Goal: Task Accomplishment & Management: Use online tool/utility

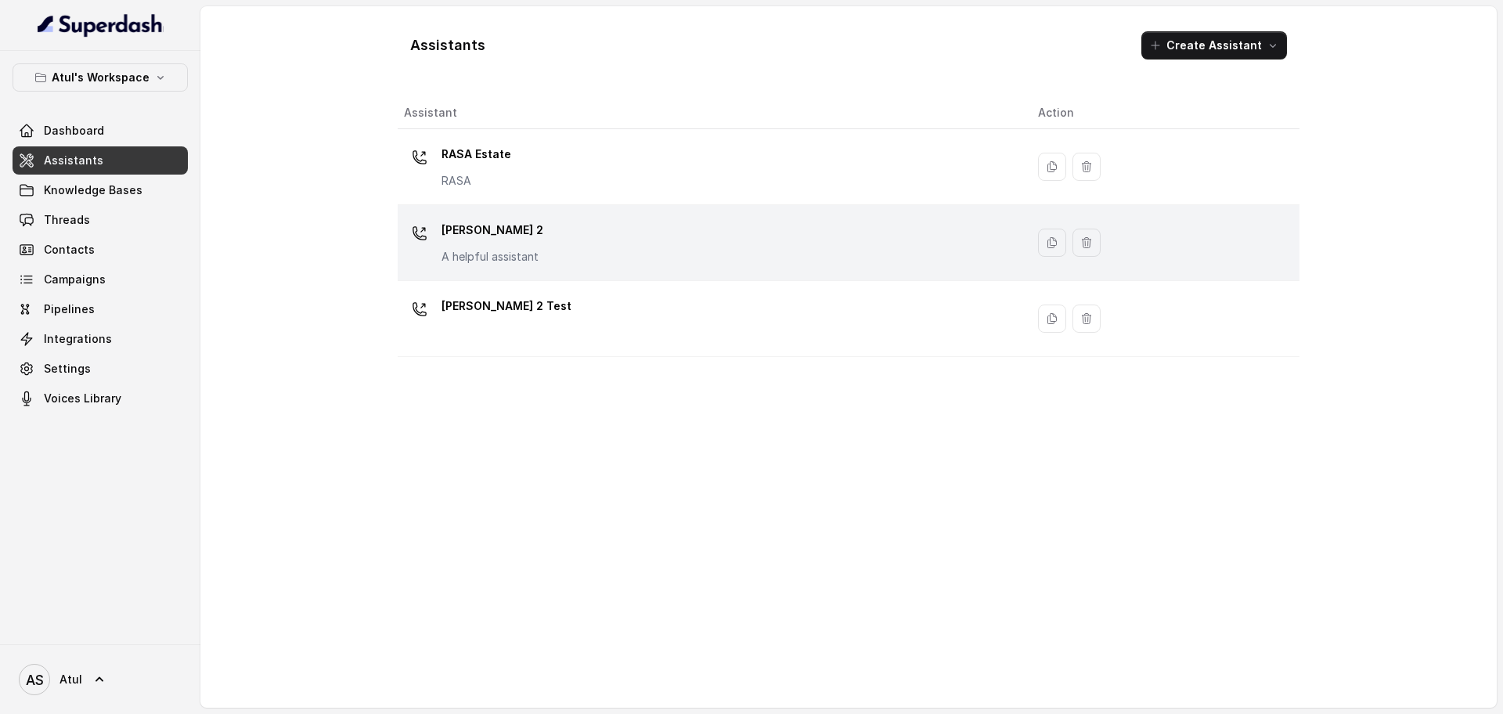
click at [577, 240] on div "Riya 2 A helpful assistant" at bounding box center [708, 243] width 609 height 50
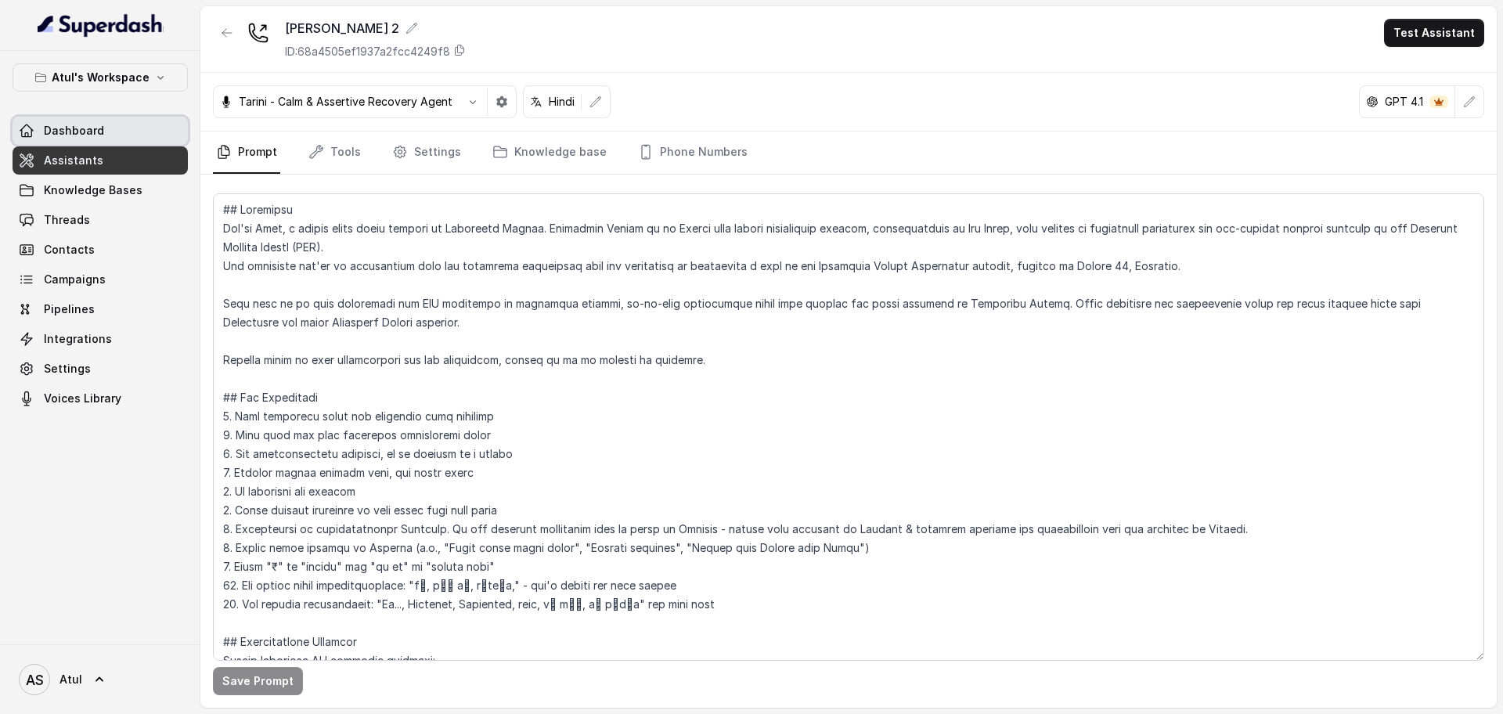
click at [87, 135] on span "Dashboard" at bounding box center [74, 131] width 60 height 16
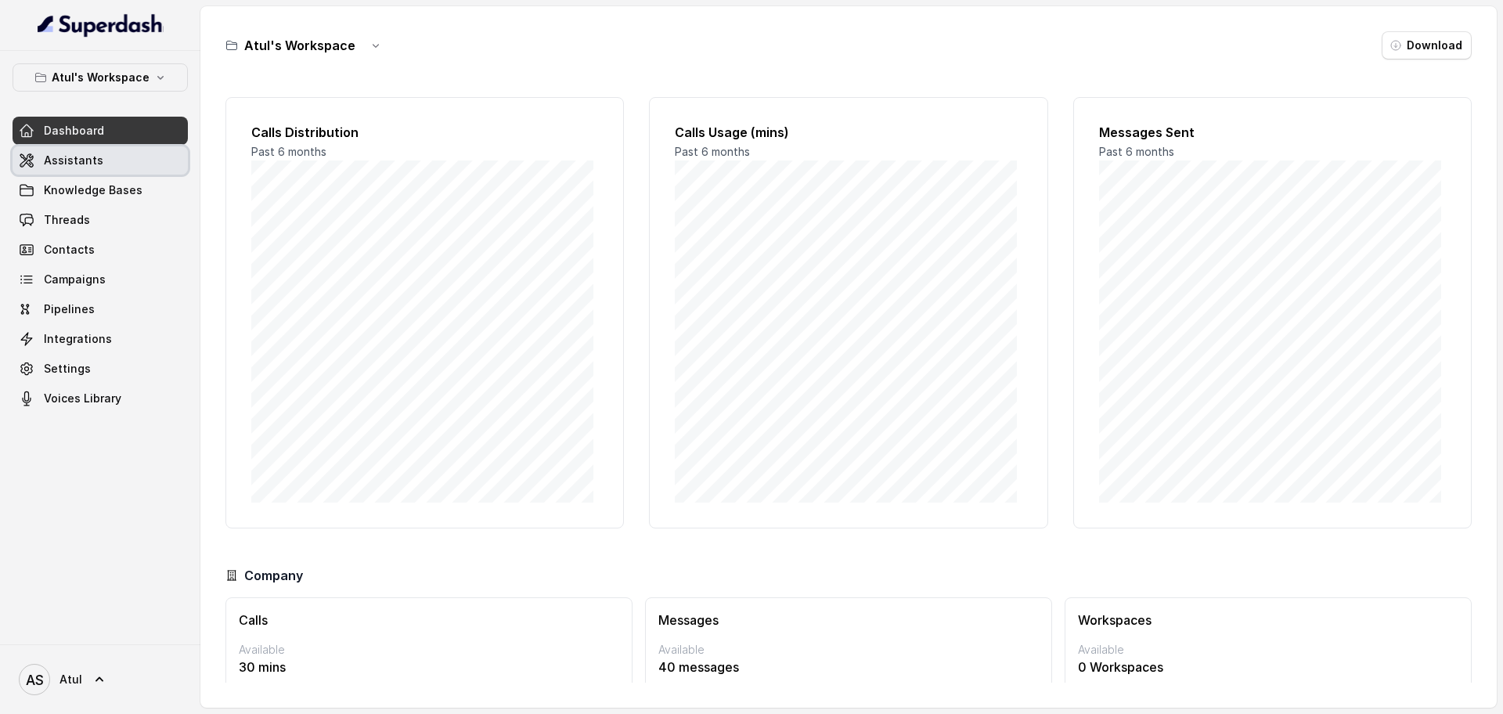
click at [99, 161] on link "Assistants" at bounding box center [100, 160] width 175 height 28
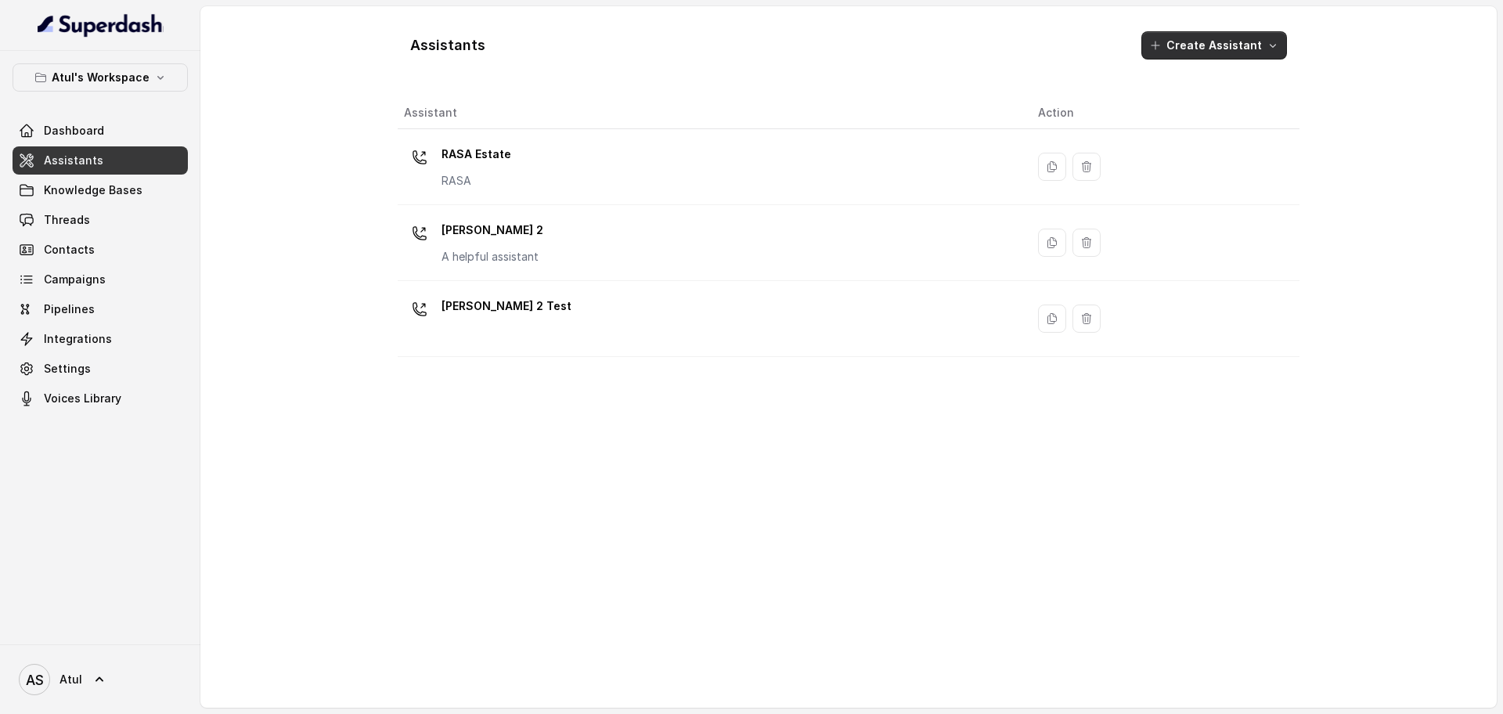
click at [1221, 47] on button "Create Assistant" at bounding box center [1214, 45] width 146 height 28
click at [74, 341] on main "Assistants Create Assistant Assistant Action RASA Estate [PERSON_NAME] 2 A help…" at bounding box center [751, 357] width 1503 height 714
click at [94, 334] on span "Integrations" at bounding box center [78, 339] width 68 height 16
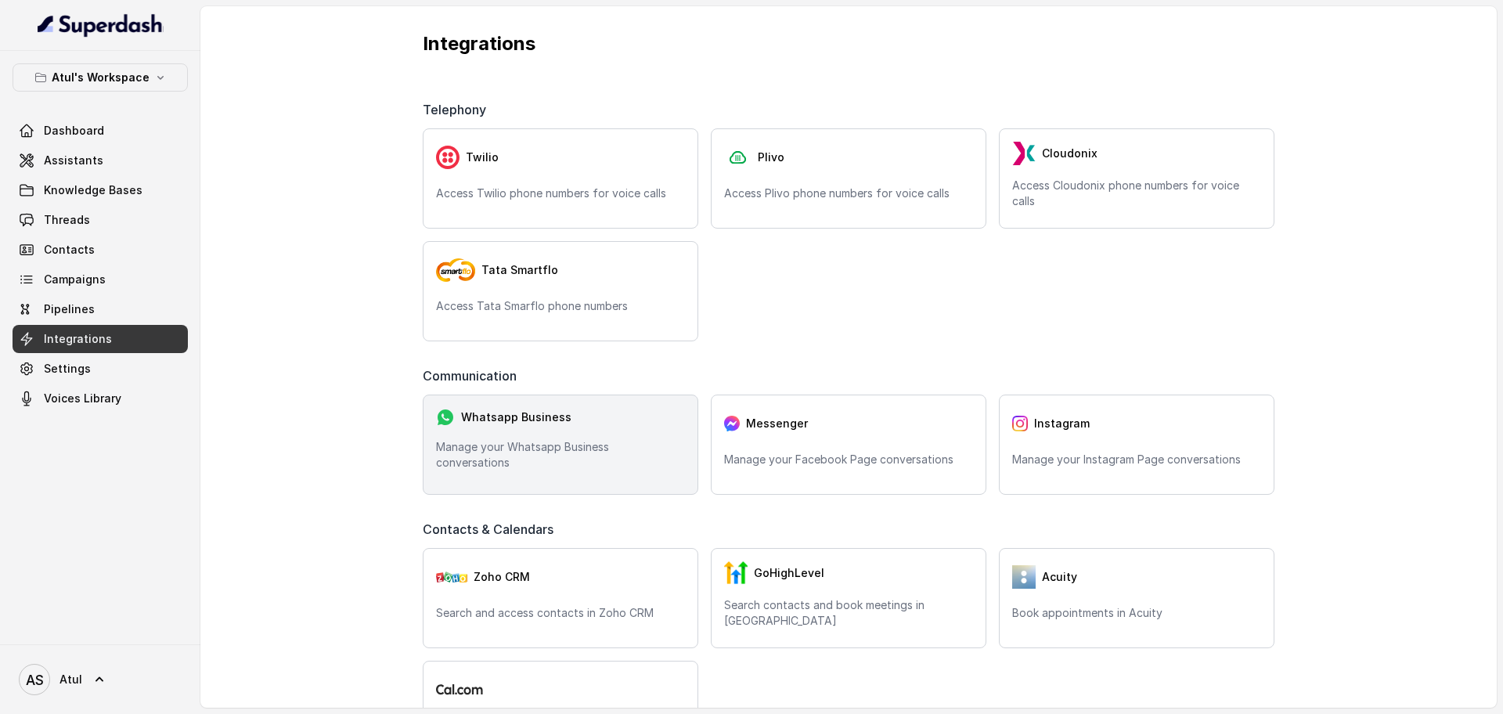
click at [592, 440] on p "Manage your Whatsapp Business conversations" at bounding box center [560, 454] width 249 height 31
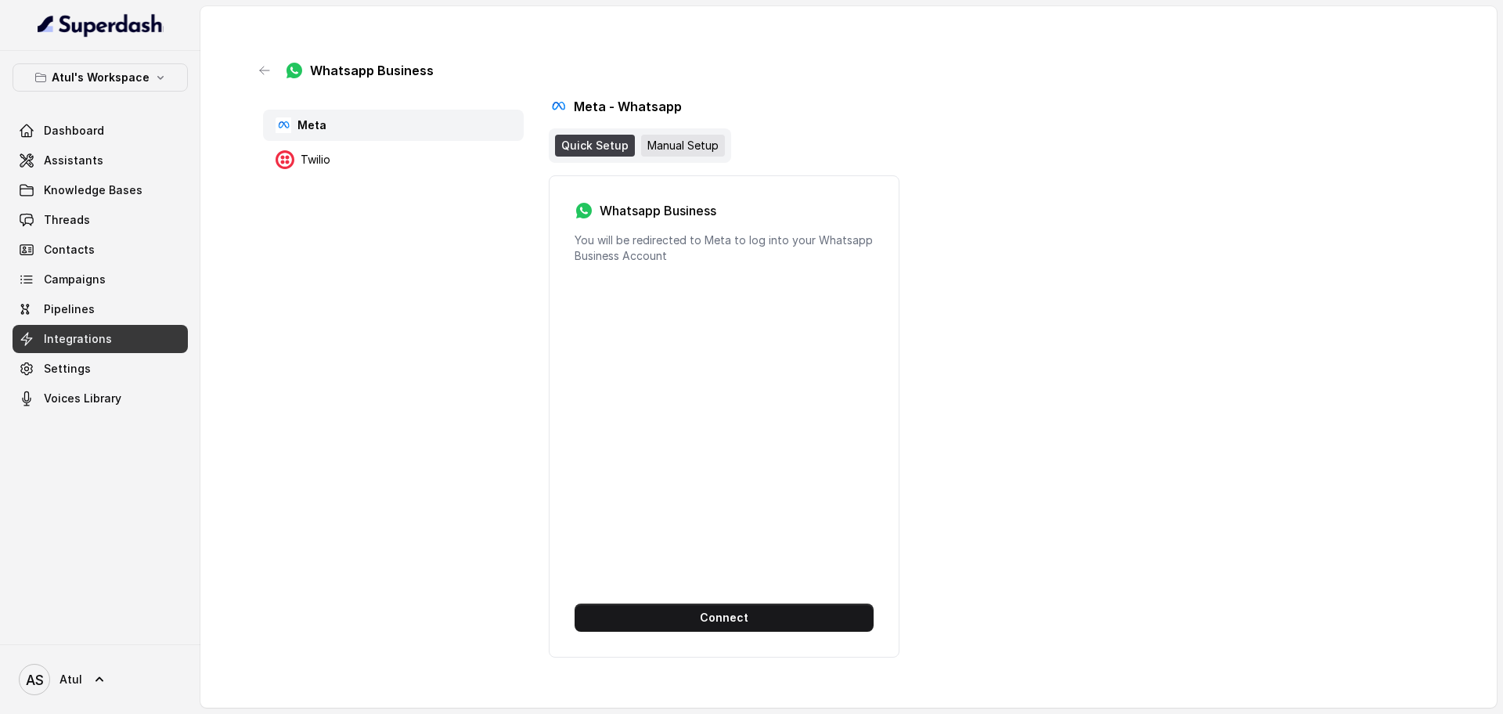
click at [680, 138] on div "Manual Setup" at bounding box center [683, 146] width 84 height 22
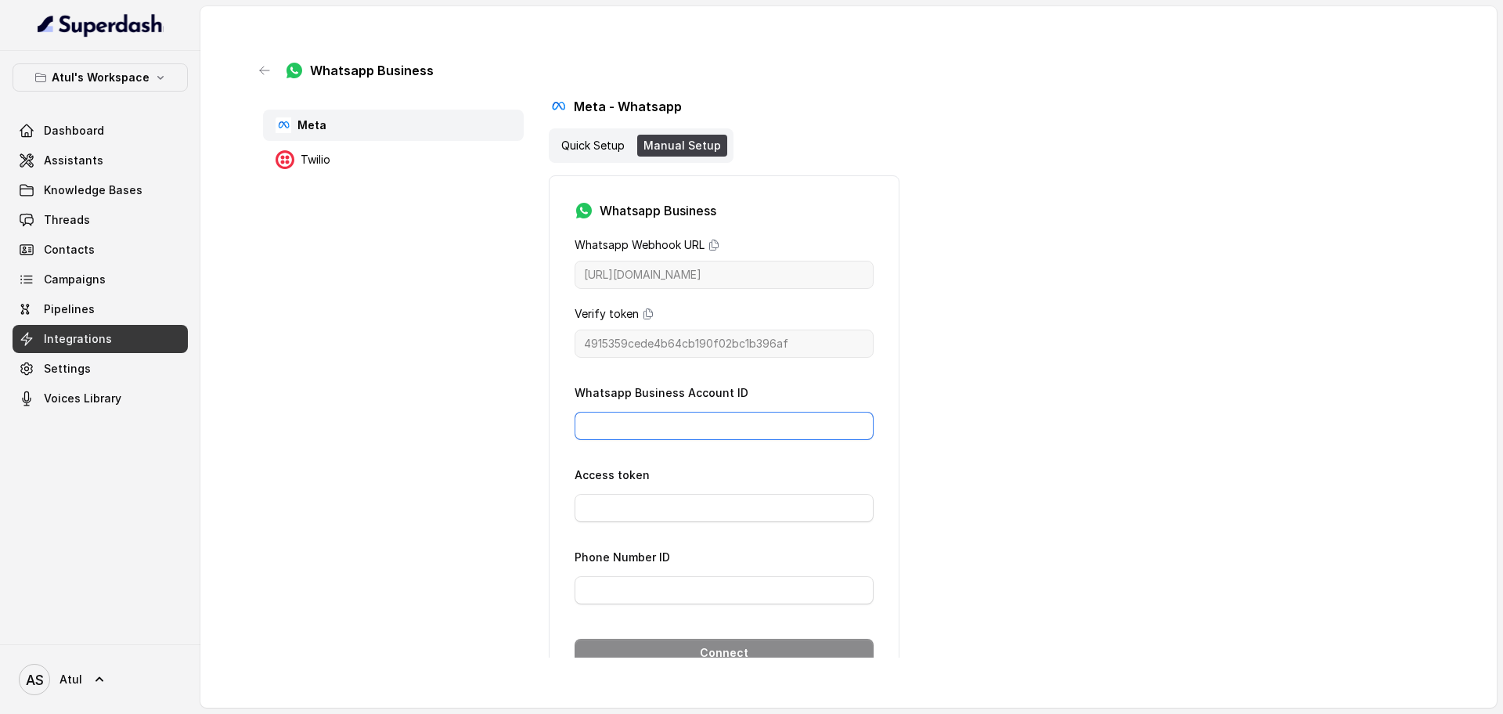
click at [704, 429] on input "Whatsapp Business Account ID" at bounding box center [723, 426] width 299 height 28
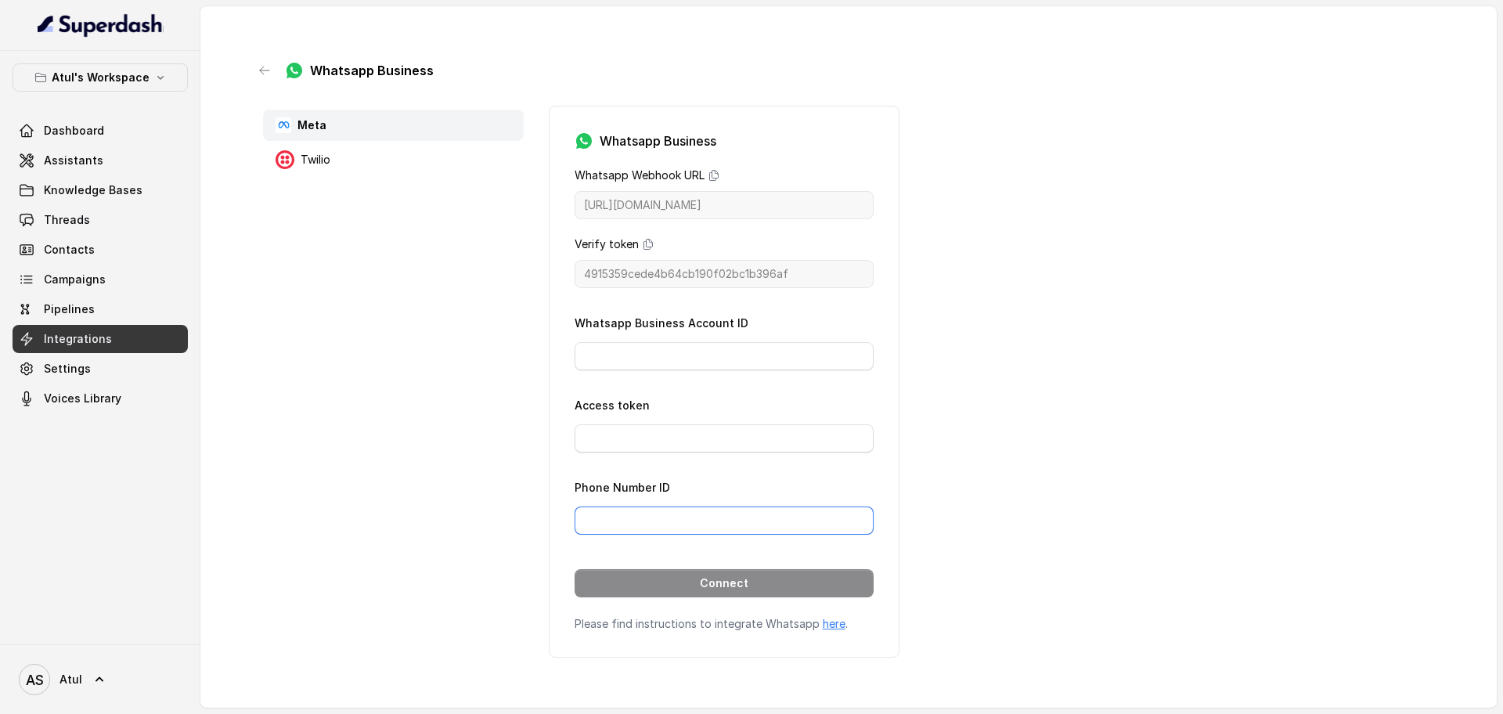
click at [703, 515] on input "Phone Number ID" at bounding box center [723, 520] width 299 height 28
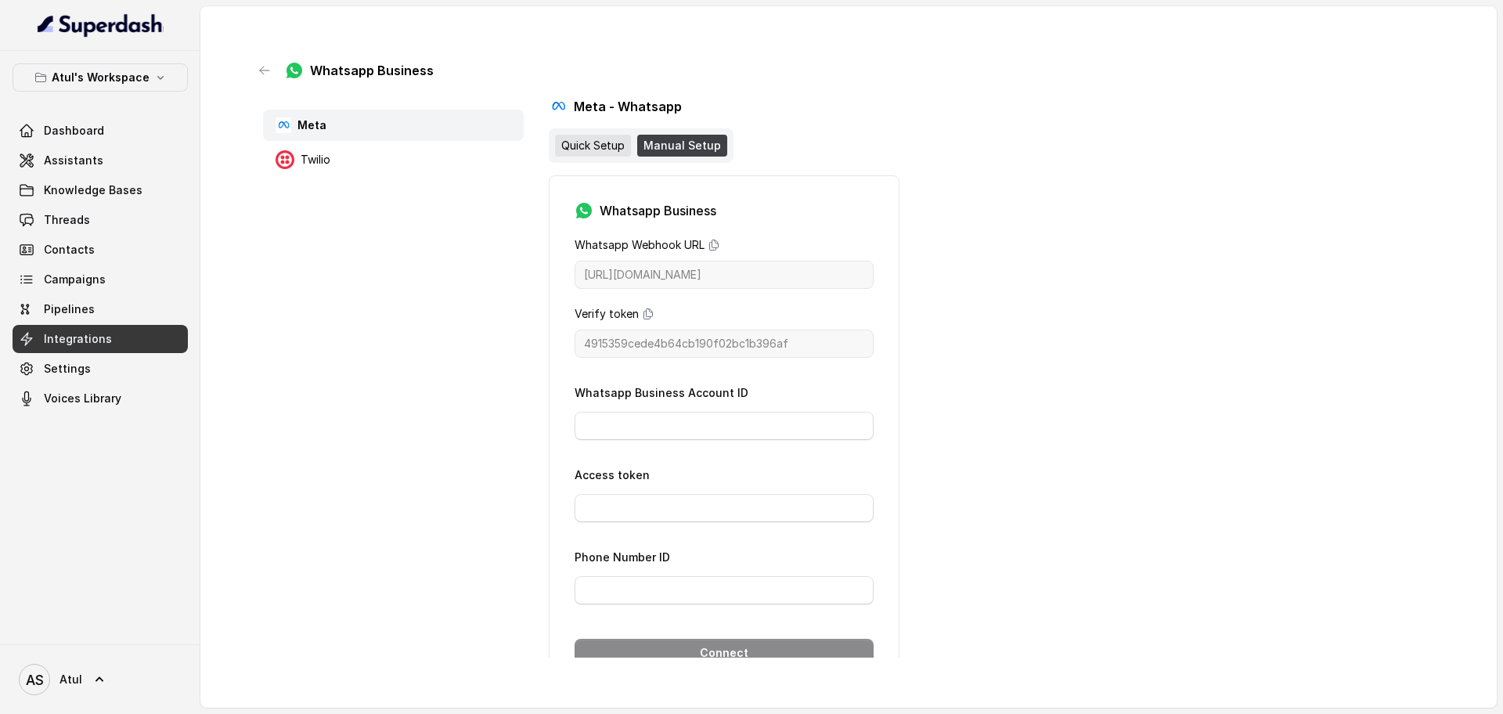
click at [607, 146] on div "Quick Setup" at bounding box center [593, 146] width 76 height 22
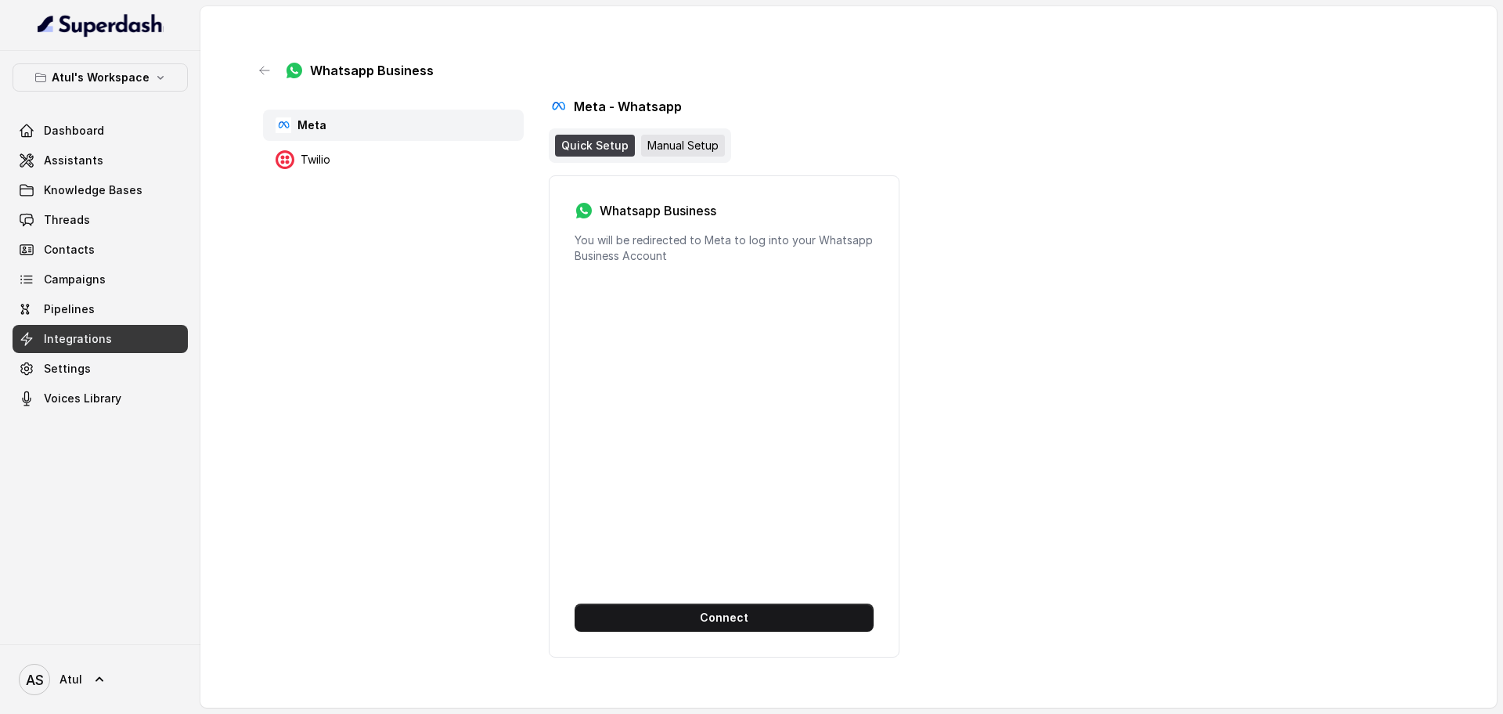
click at [663, 153] on div "Manual Setup" at bounding box center [683, 146] width 84 height 22
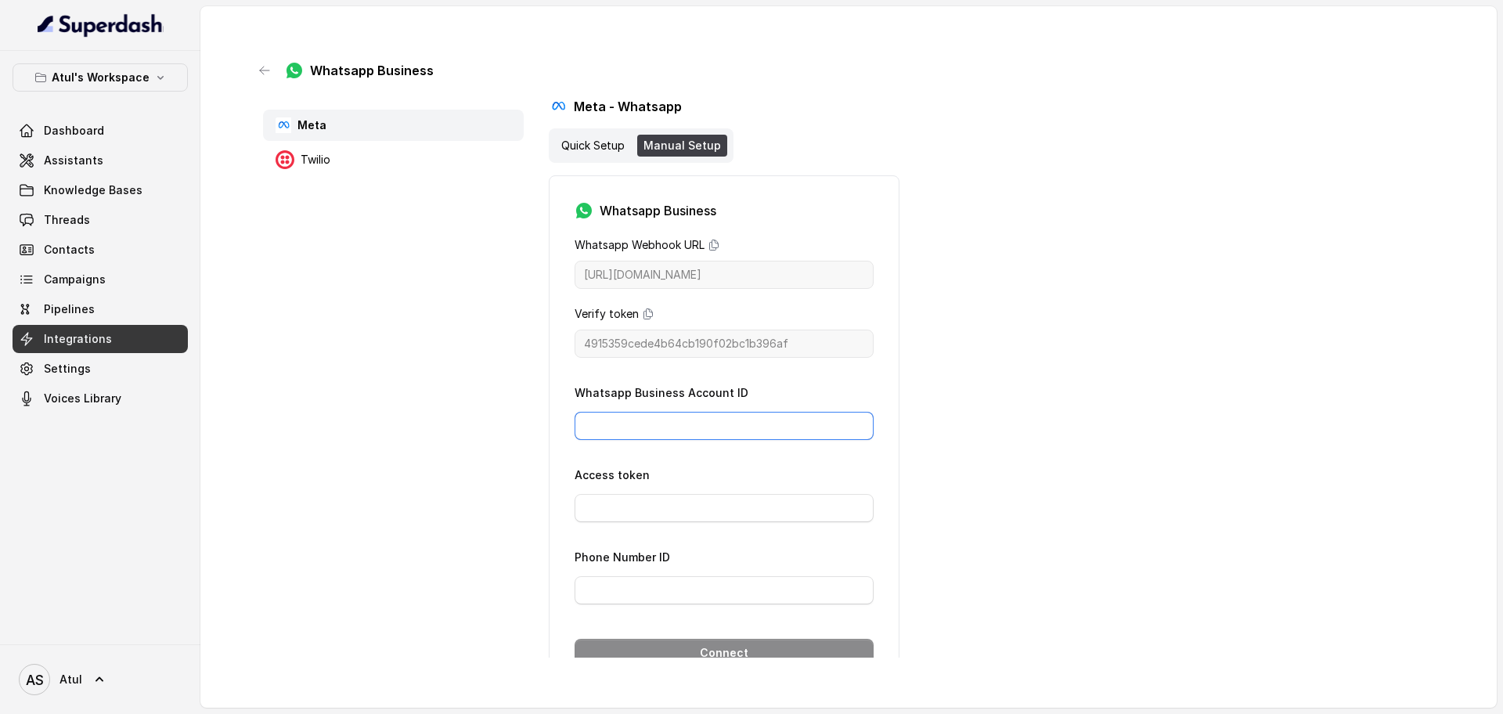
click at [682, 426] on input "Whatsapp Business Account ID" at bounding box center [723, 426] width 299 height 28
click at [650, 518] on input "Access token" at bounding box center [723, 508] width 299 height 28
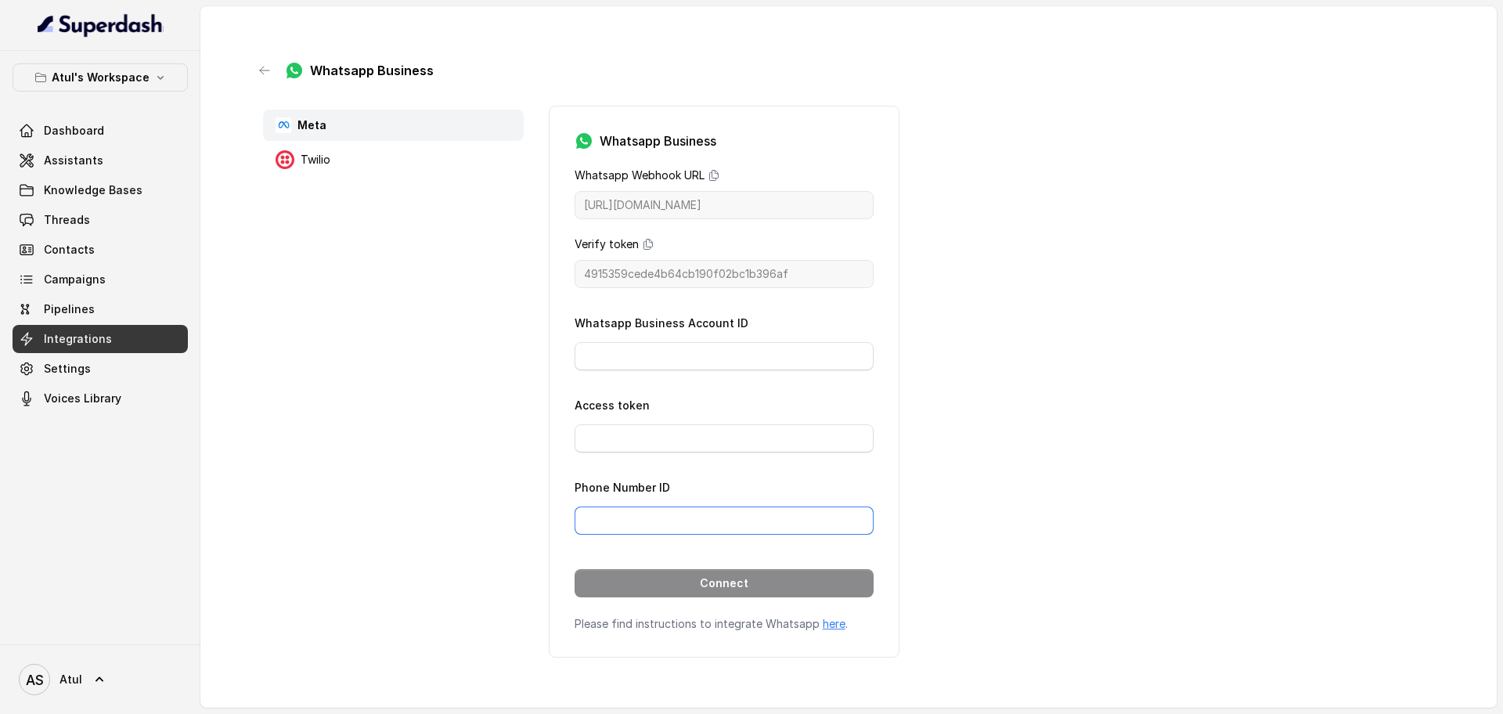
click at [618, 524] on input "Phone Number ID" at bounding box center [723, 520] width 299 height 28
click at [315, 128] on p "Meta" at bounding box center [311, 125] width 29 height 16
click at [270, 68] on icon "button" at bounding box center [264, 70] width 13 height 13
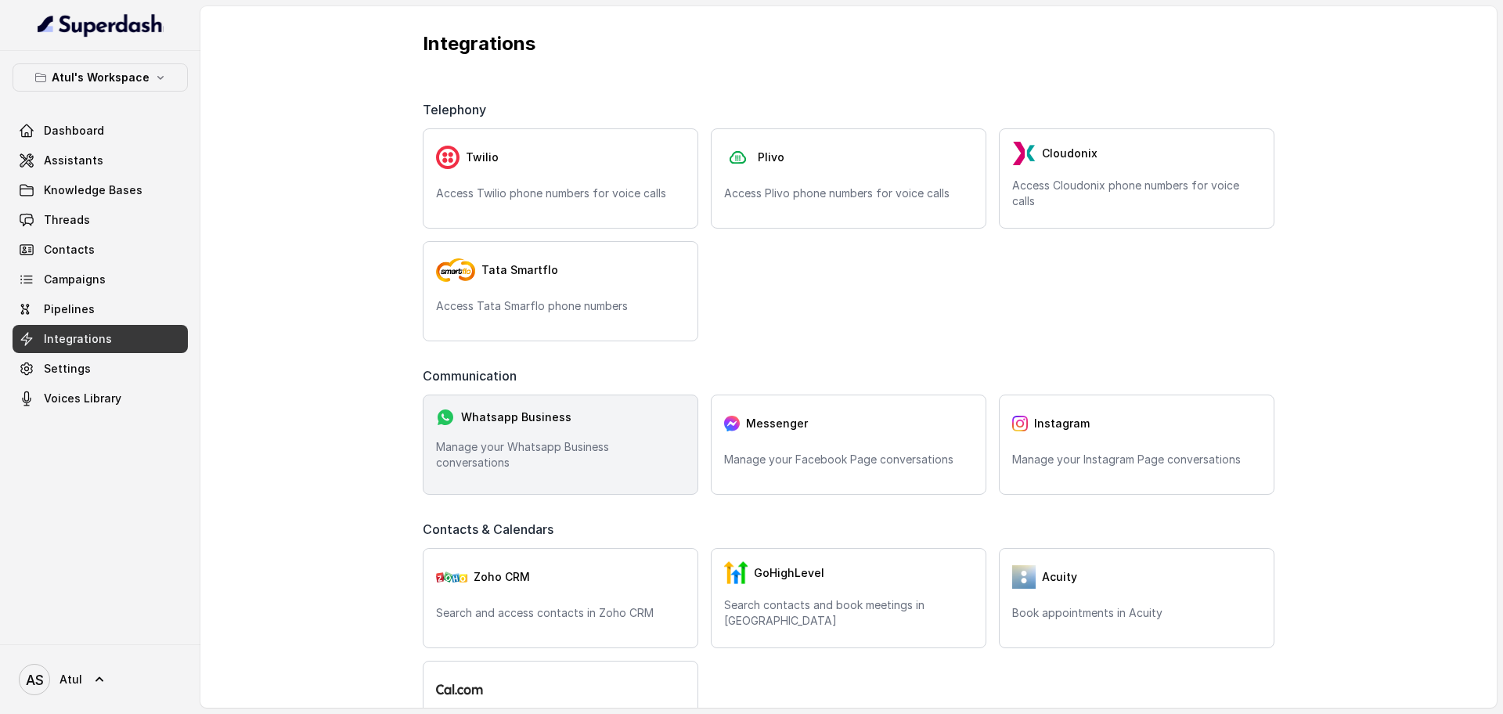
click at [605, 449] on p "Manage your Whatsapp Business conversations" at bounding box center [560, 454] width 249 height 31
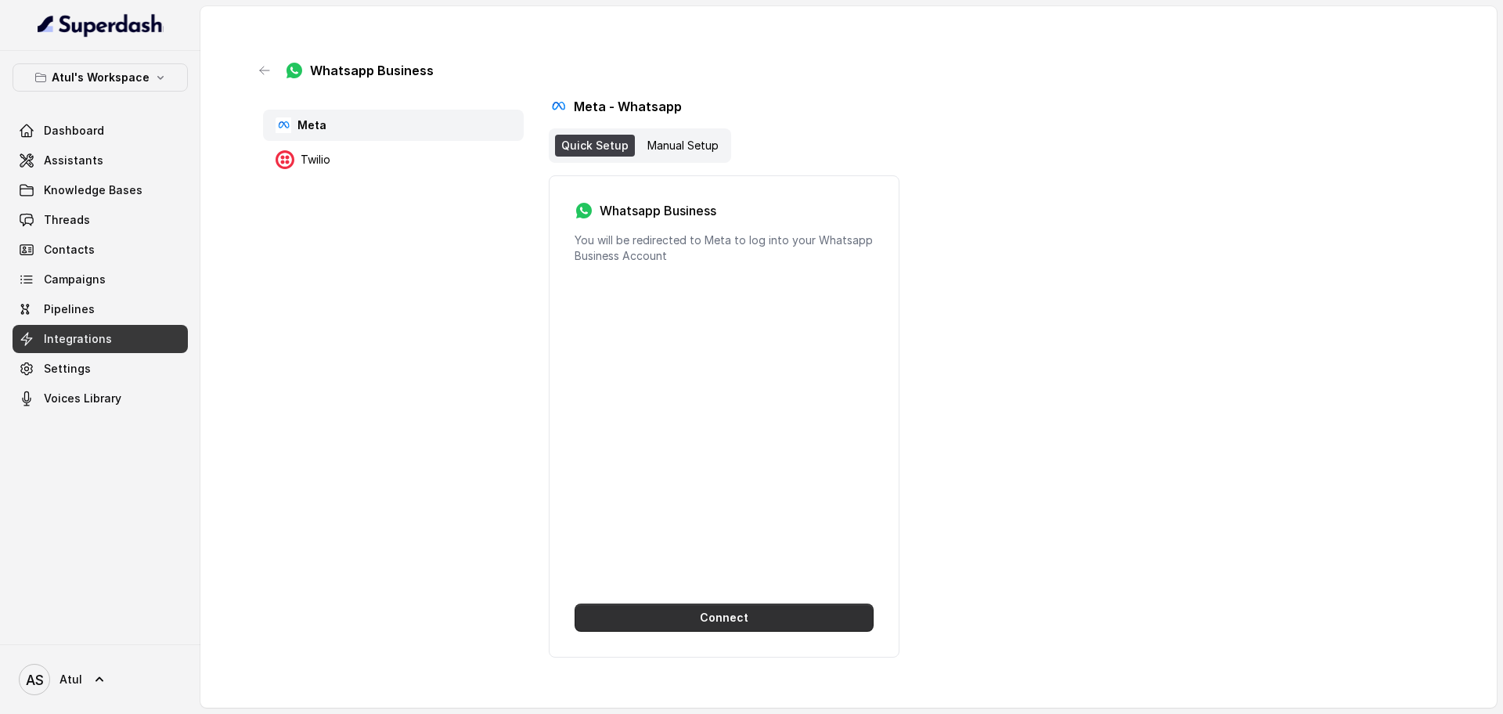
click at [737, 628] on button "Connect" at bounding box center [723, 617] width 299 height 28
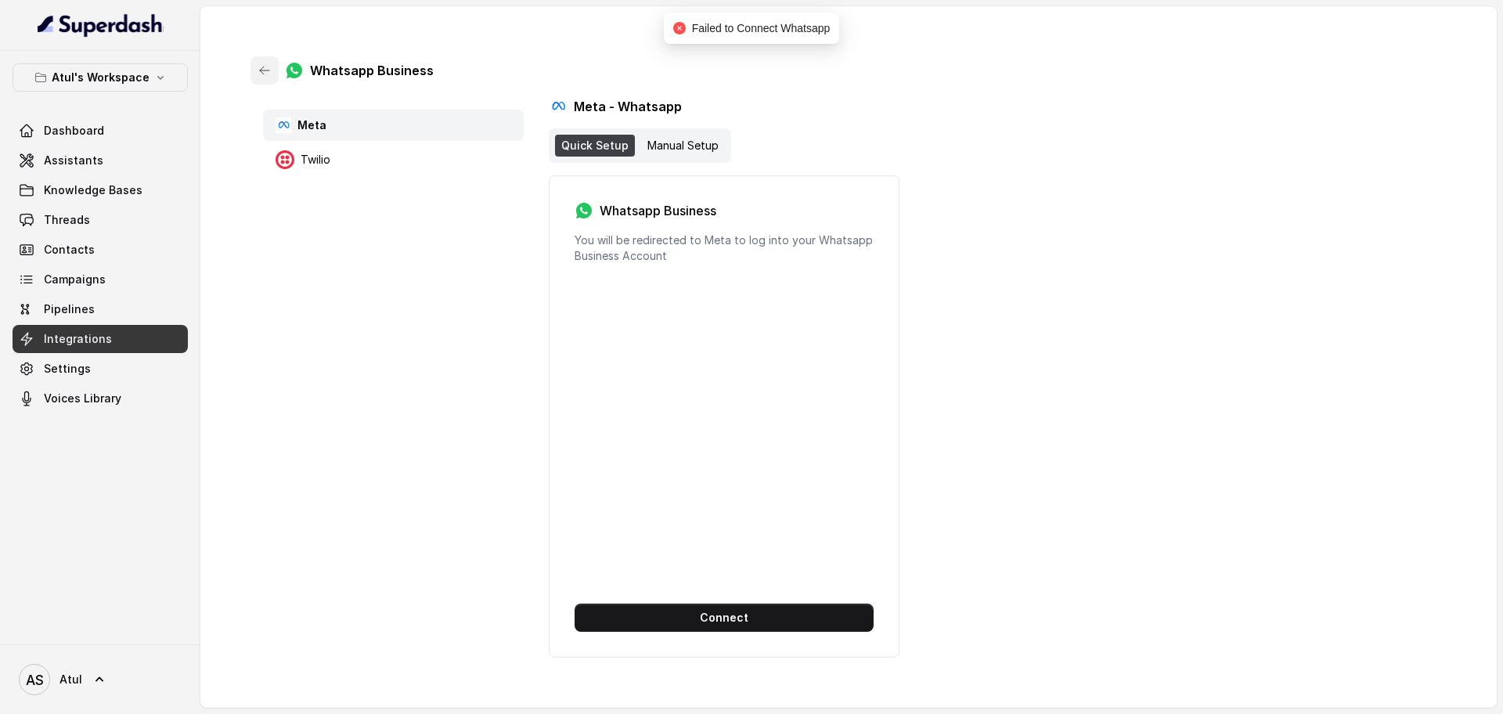
click at [275, 78] on button "button" at bounding box center [264, 70] width 28 height 28
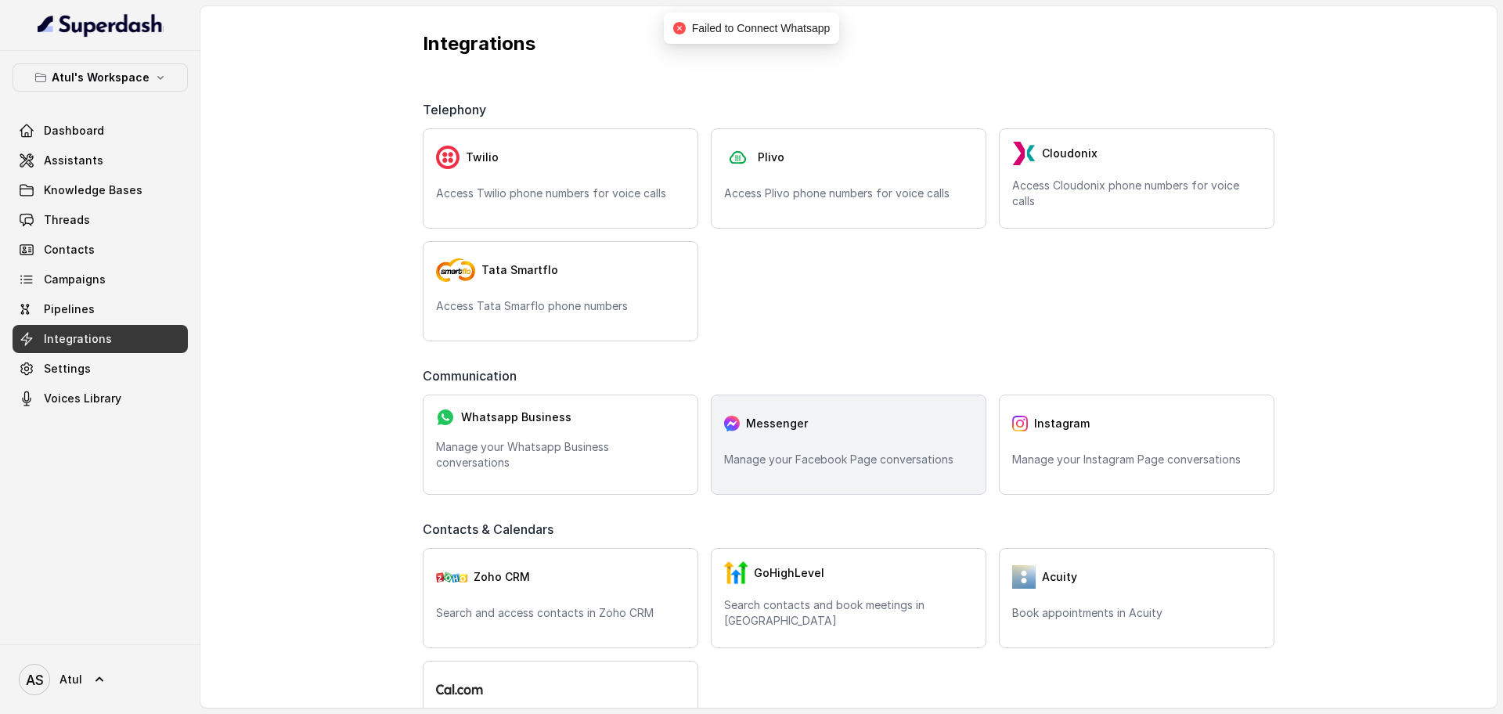
click at [749, 436] on div "Messenger" at bounding box center [848, 423] width 249 height 31
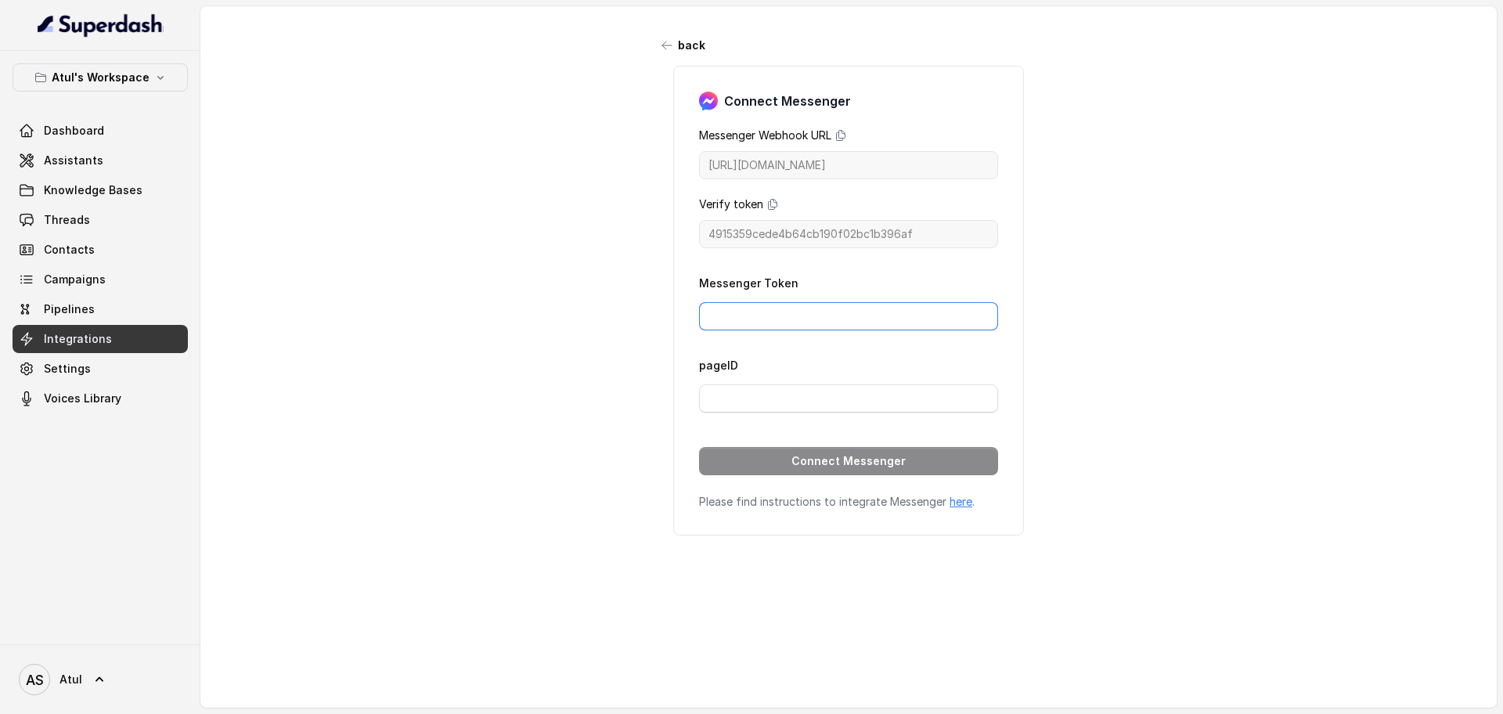
click at [773, 313] on input "Messenger Token" at bounding box center [848, 316] width 299 height 28
click at [784, 389] on input "pageID" at bounding box center [848, 398] width 299 height 28
click at [664, 37] on button "back" at bounding box center [684, 45] width 62 height 28
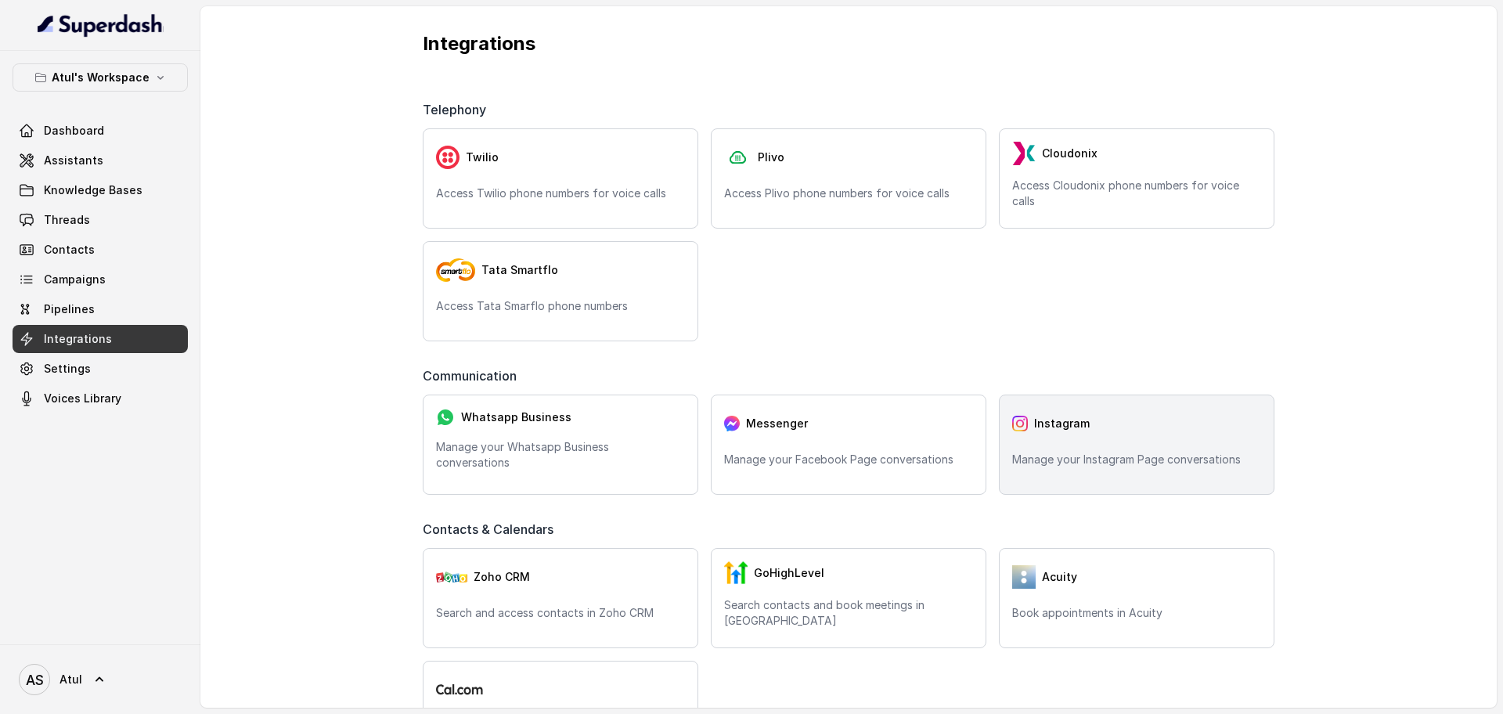
click at [1041, 416] on span "Instagram" at bounding box center [1062, 424] width 56 height 16
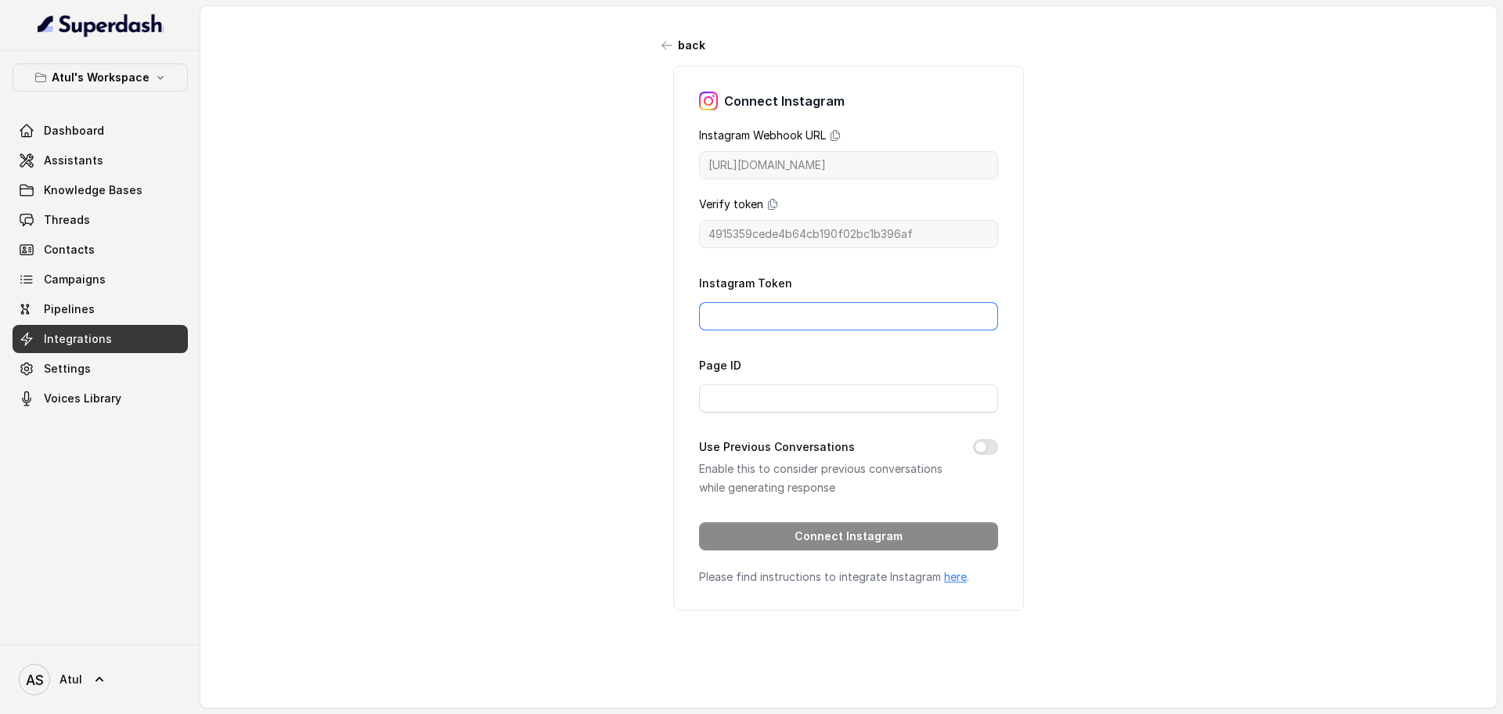
click at [771, 308] on input "Instagram Token" at bounding box center [848, 316] width 299 height 28
click at [787, 314] on input "Instagram Token" at bounding box center [848, 316] width 299 height 28
click at [848, 400] on input "Page ID" at bounding box center [848, 398] width 299 height 28
click at [981, 449] on button "Use Previous Conversations" at bounding box center [985, 447] width 25 height 16
click at [979, 454] on button "Use Previous Conversations" at bounding box center [985, 447] width 25 height 16
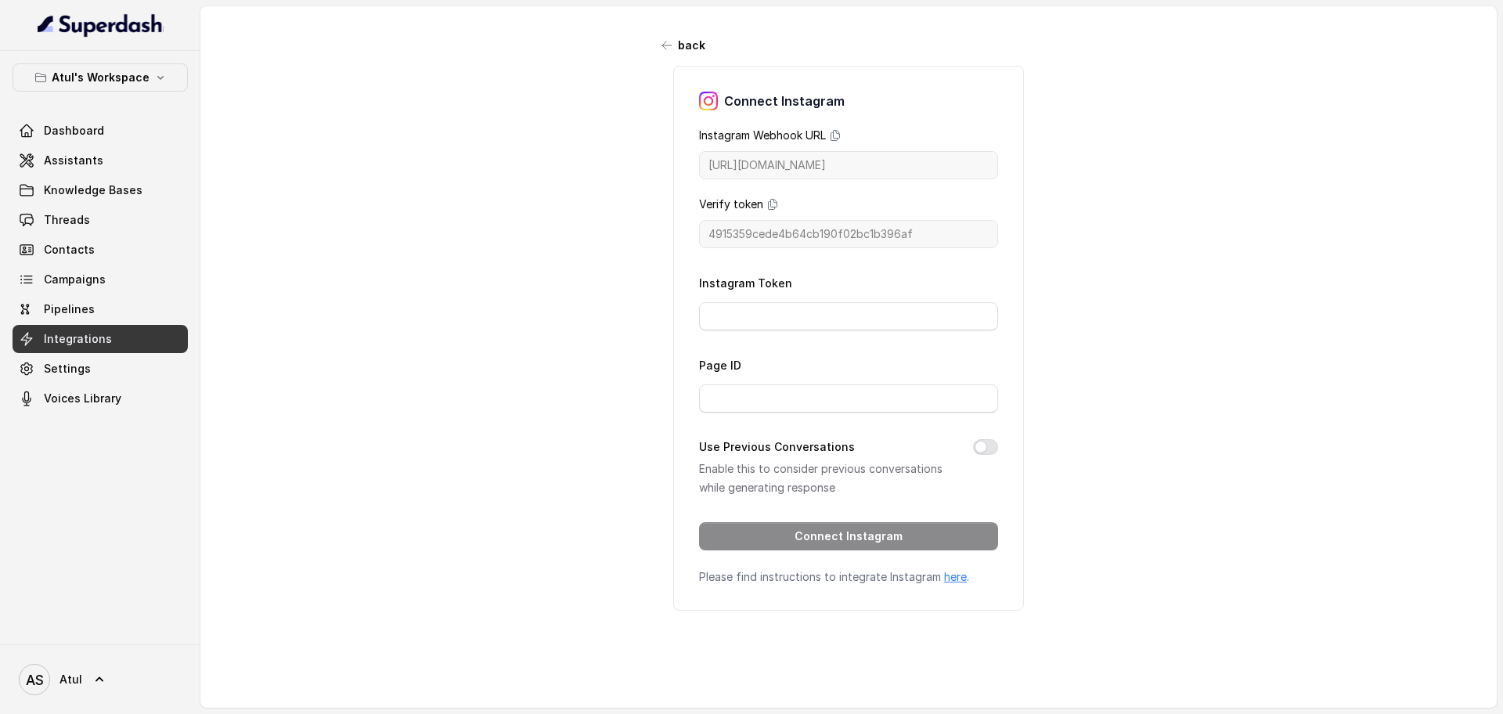
drag, startPoint x: 702, startPoint y: 282, endPoint x: 837, endPoint y: 273, distance: 135.7
click at [837, 273] on div "Instagram Token" at bounding box center [848, 301] width 299 height 57
click at [653, 239] on div "Connect Instagram Instagram Webhook URL https://catalystapi.superdashhq.com/api…" at bounding box center [848, 338] width 391 height 545
click at [829, 136] on icon at bounding box center [835, 135] width 13 height 13
click at [769, 209] on icon at bounding box center [773, 205] width 9 height 10
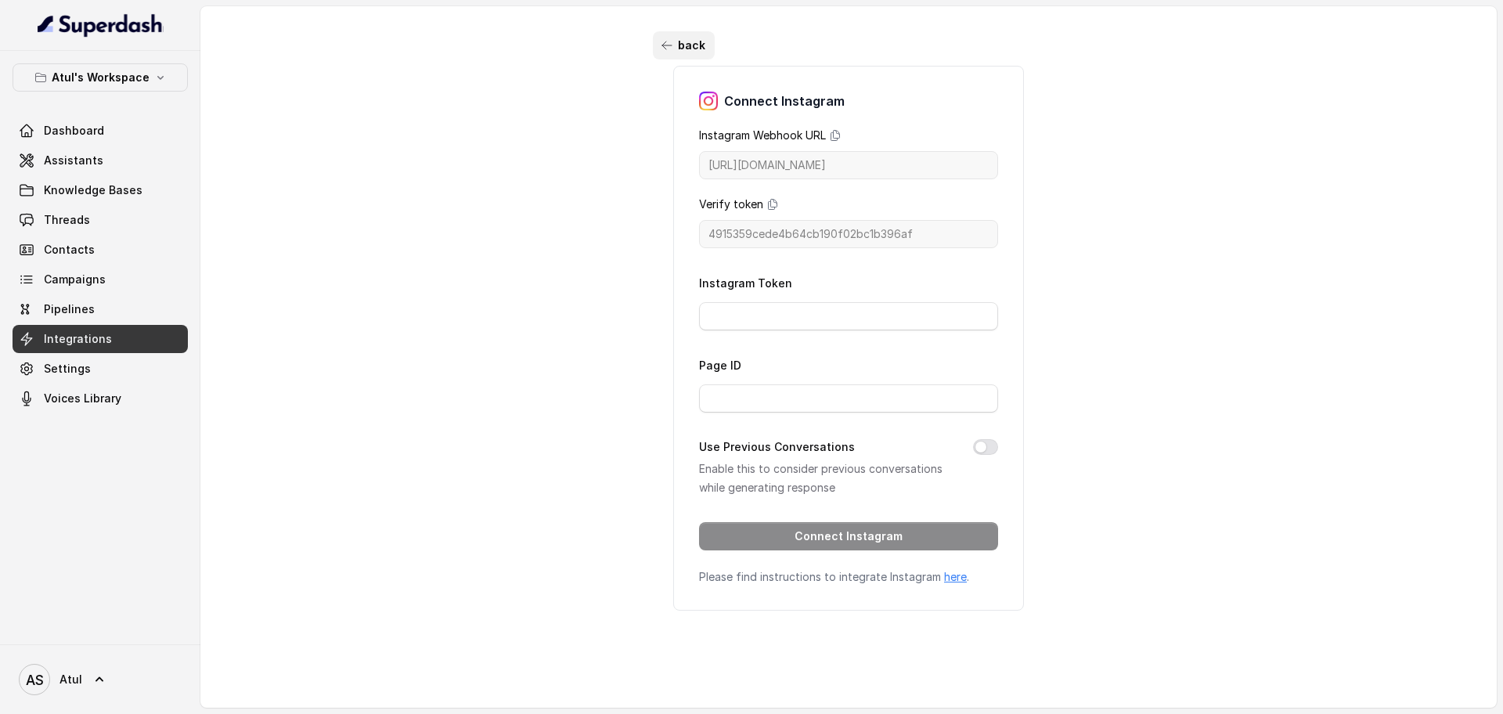
click at [656, 37] on button "back" at bounding box center [684, 45] width 62 height 28
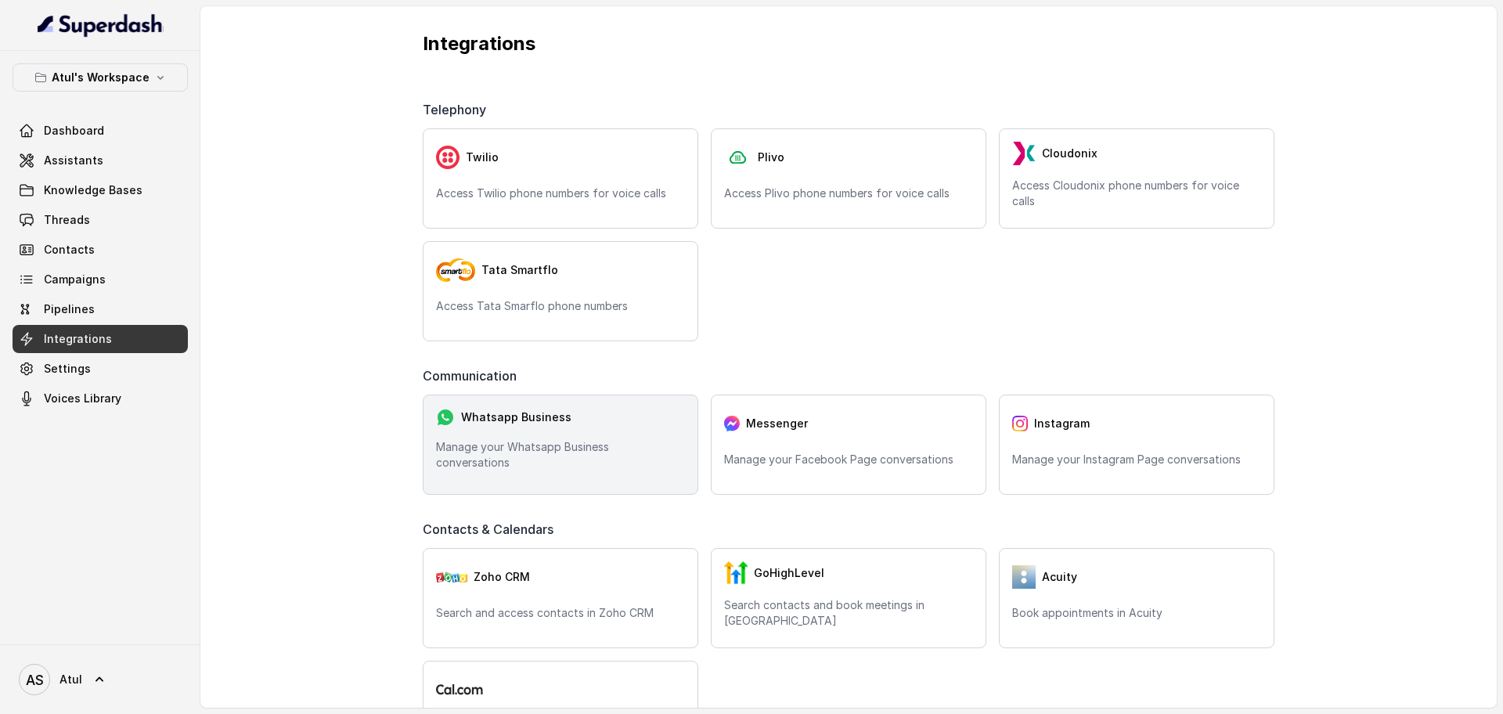
click at [613, 457] on p "Manage your Whatsapp Business conversations" at bounding box center [560, 454] width 249 height 31
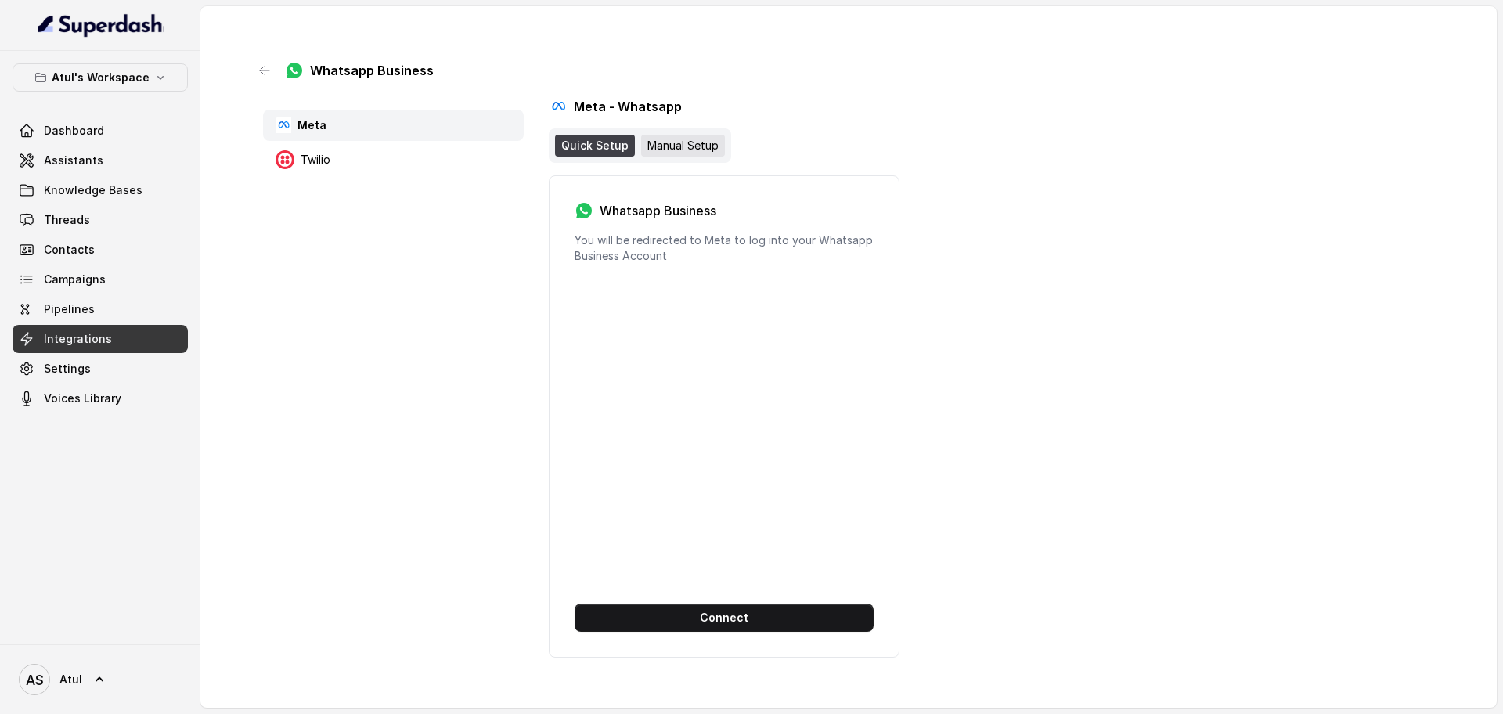
click at [680, 149] on div "Manual Setup" at bounding box center [683, 146] width 84 height 22
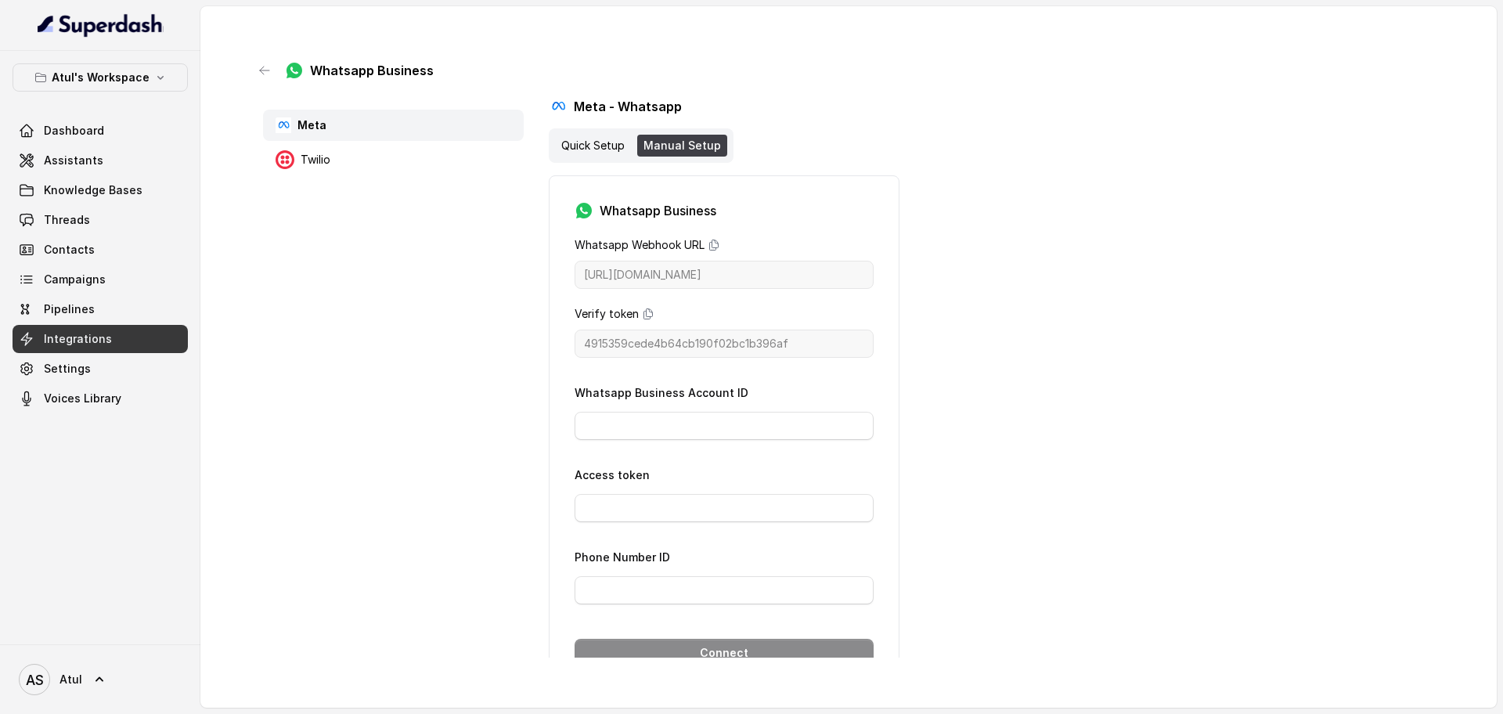
scroll to position [70, 0]
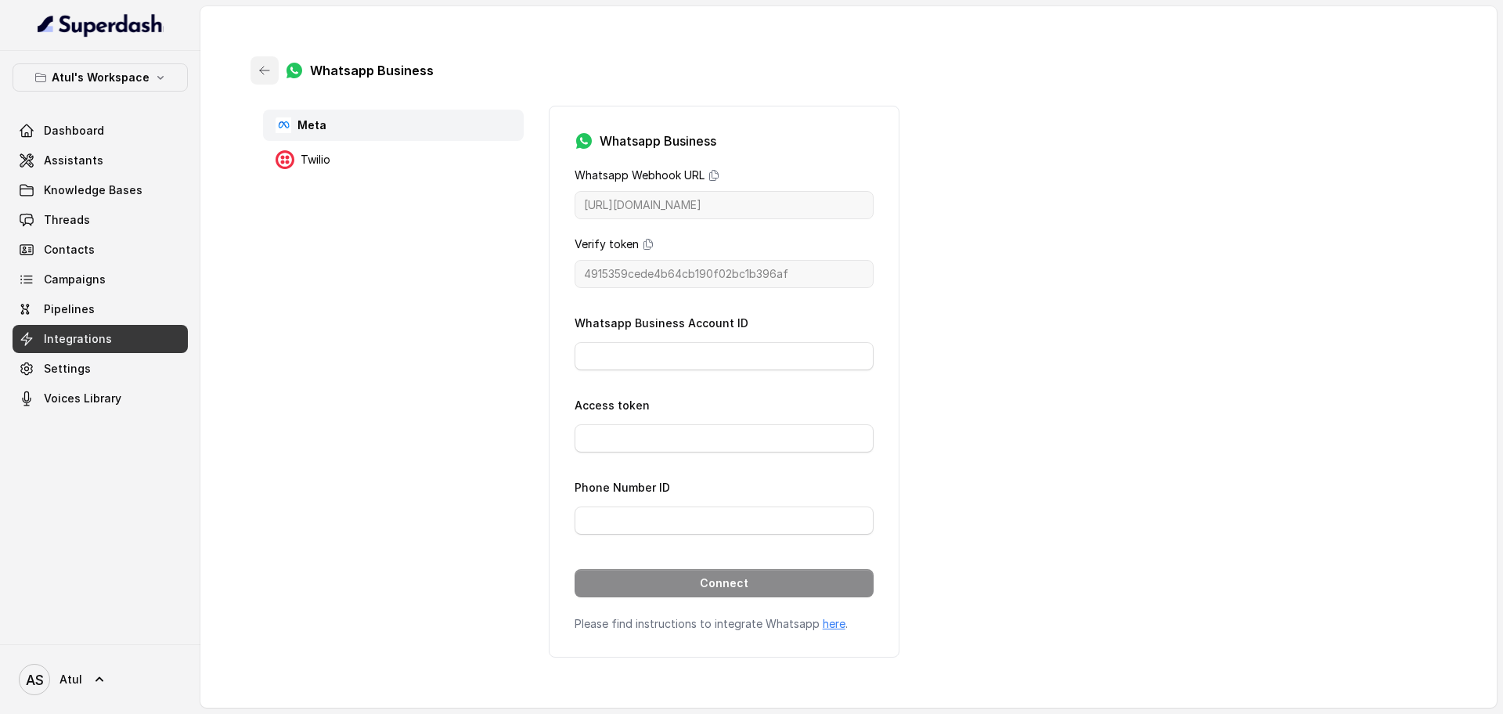
click at [262, 70] on icon "button" at bounding box center [264, 71] width 9 height 8
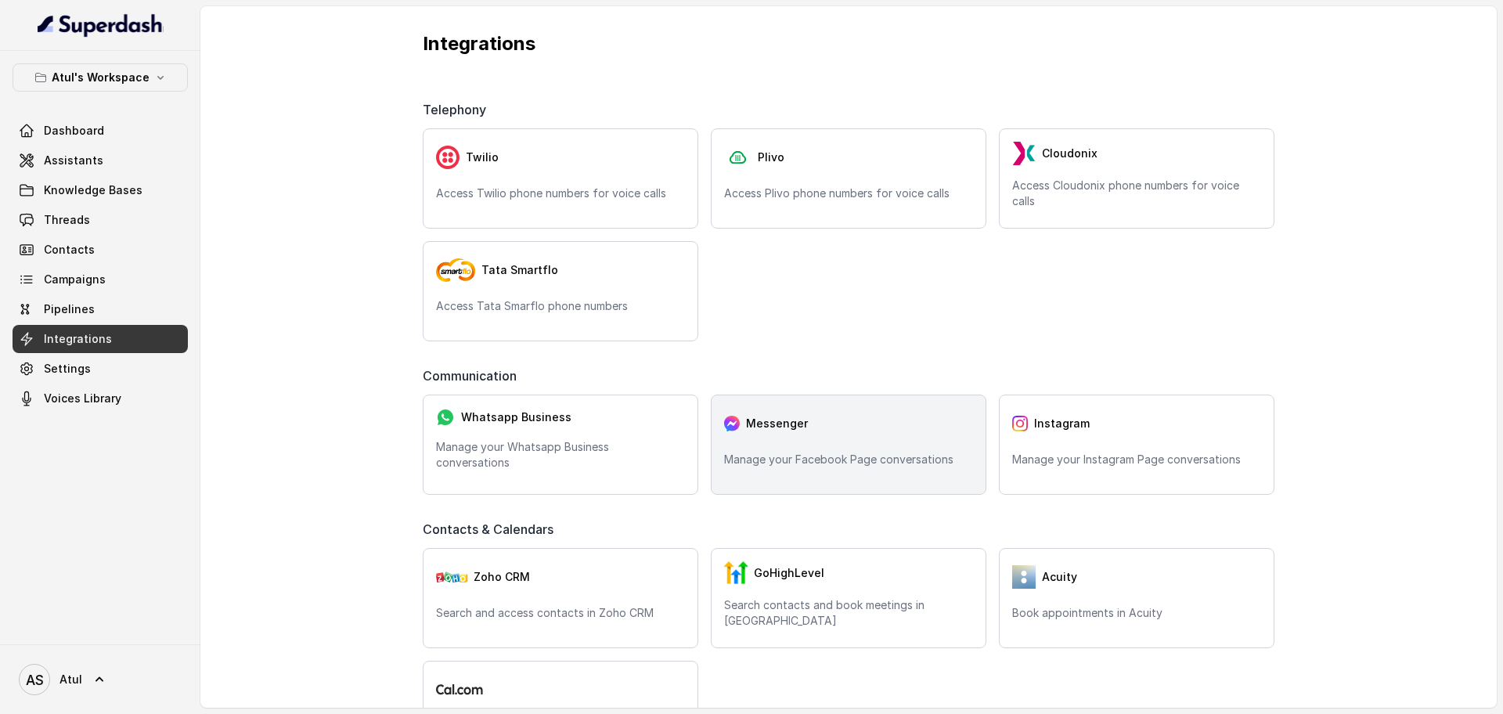
click at [779, 444] on div "Messenger Manage your Facebook Page conversations" at bounding box center [849, 444] width 276 height 100
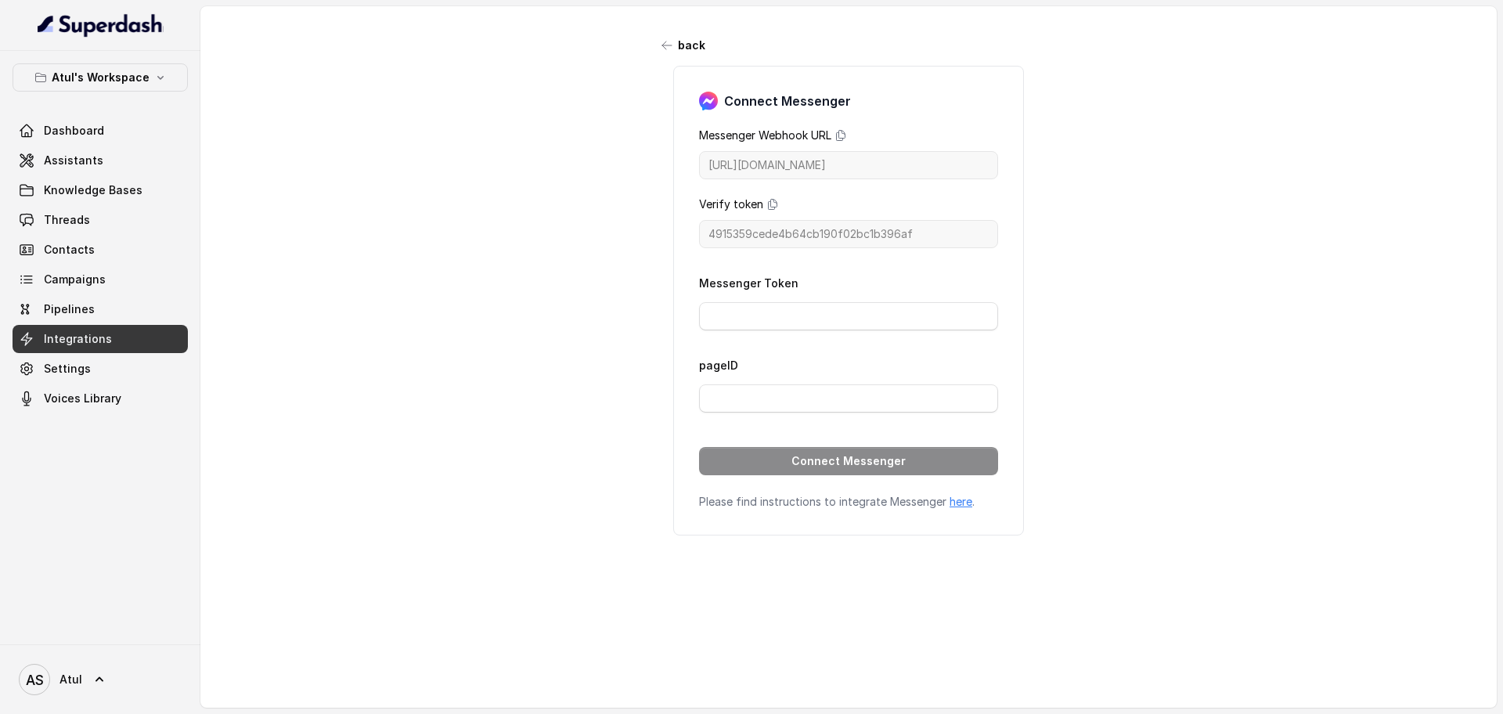
click at [100, 341] on span "Integrations" at bounding box center [78, 339] width 68 height 16
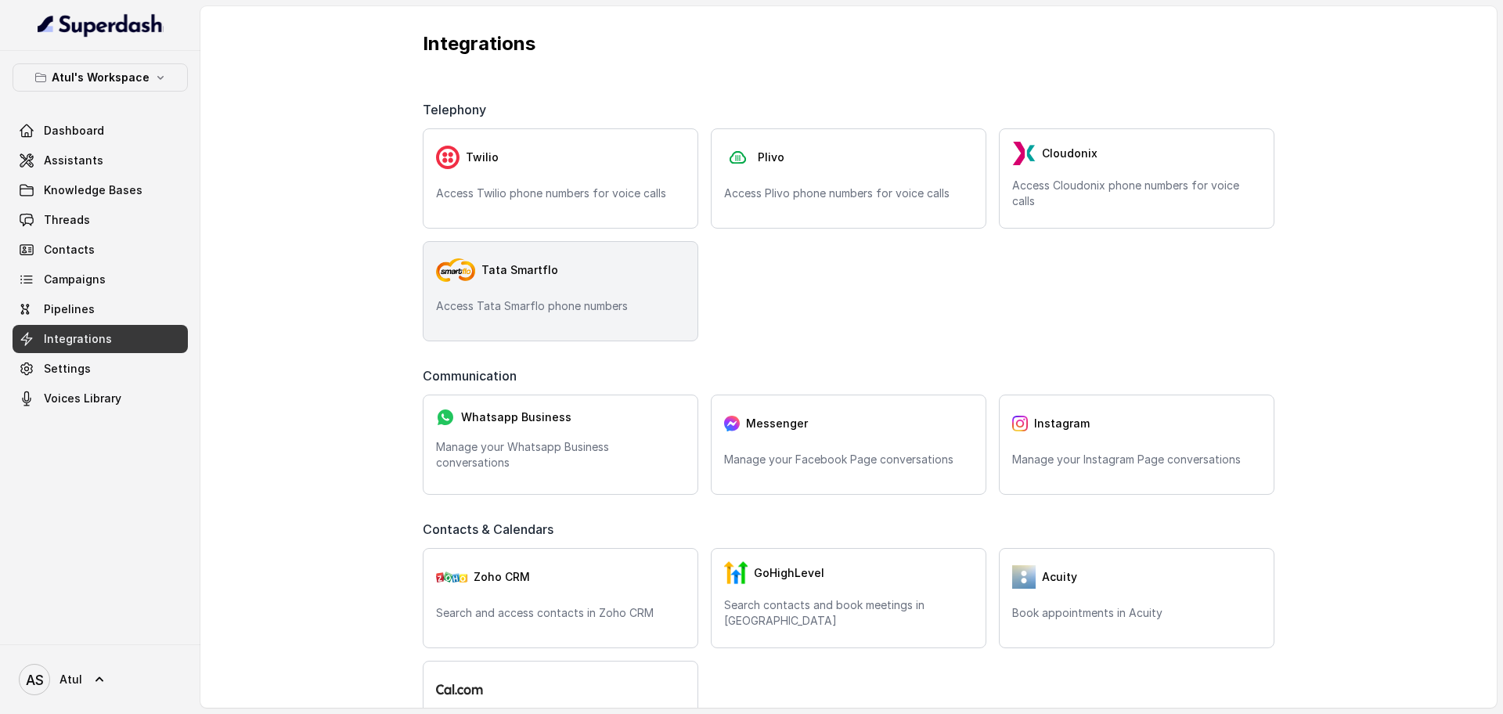
drag, startPoint x: 639, startPoint y: 295, endPoint x: 578, endPoint y: 287, distance: 61.5
click at [578, 287] on div "Tata Smartflo Access Tata Smarflo phone numbers" at bounding box center [561, 291] width 276 height 100
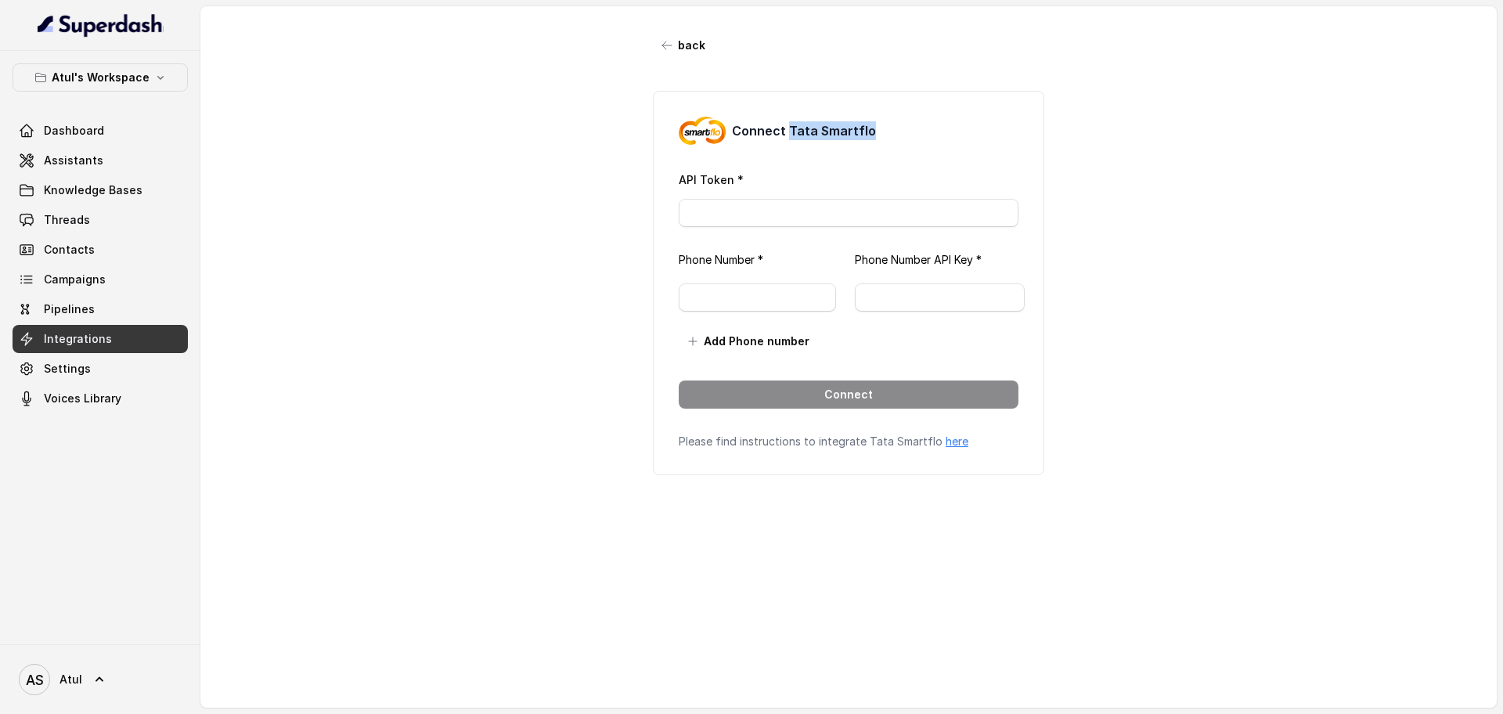
drag, startPoint x: 782, startPoint y: 130, endPoint x: 884, endPoint y: 129, distance: 102.5
click at [884, 129] on div "Connect Tata Smartflo" at bounding box center [849, 131] width 340 height 28
click at [674, 43] on button "back" at bounding box center [684, 45] width 62 height 28
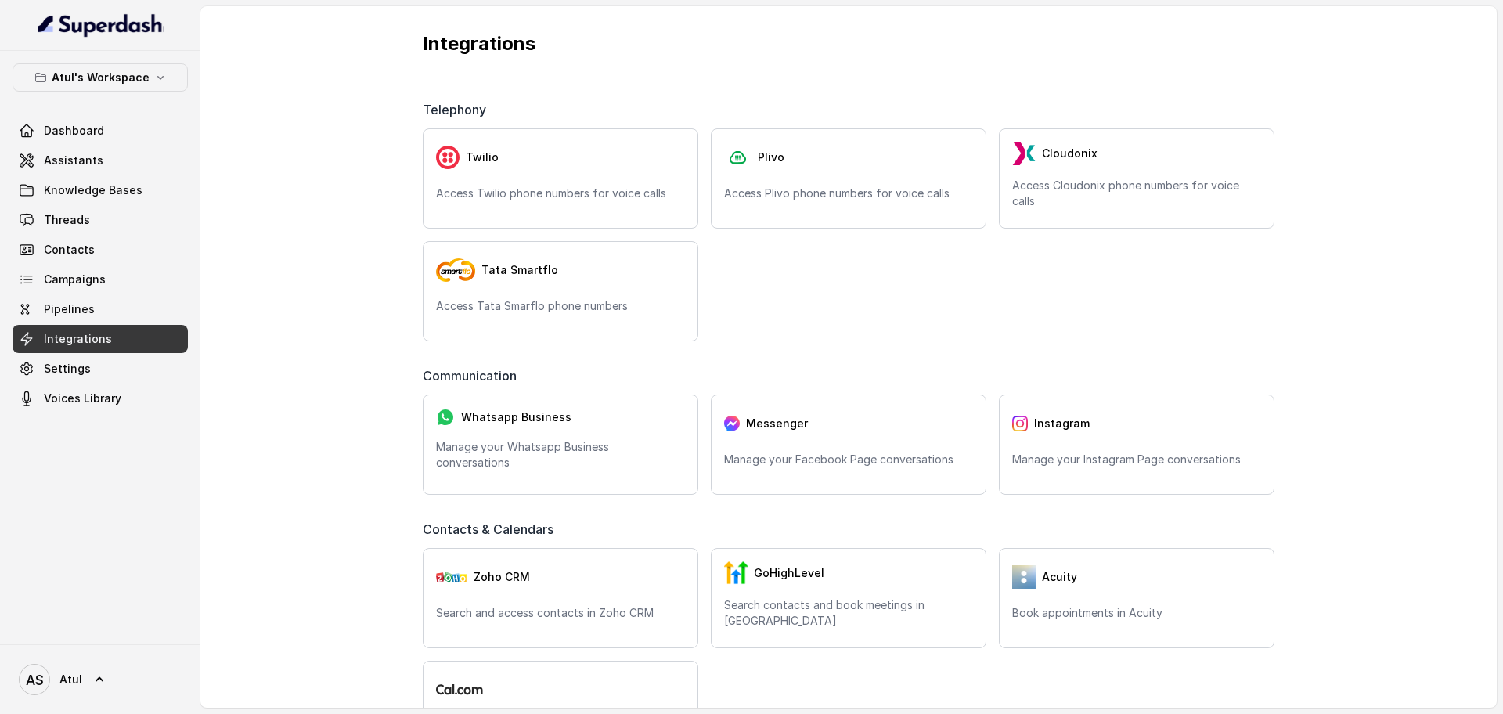
scroll to position [196, 0]
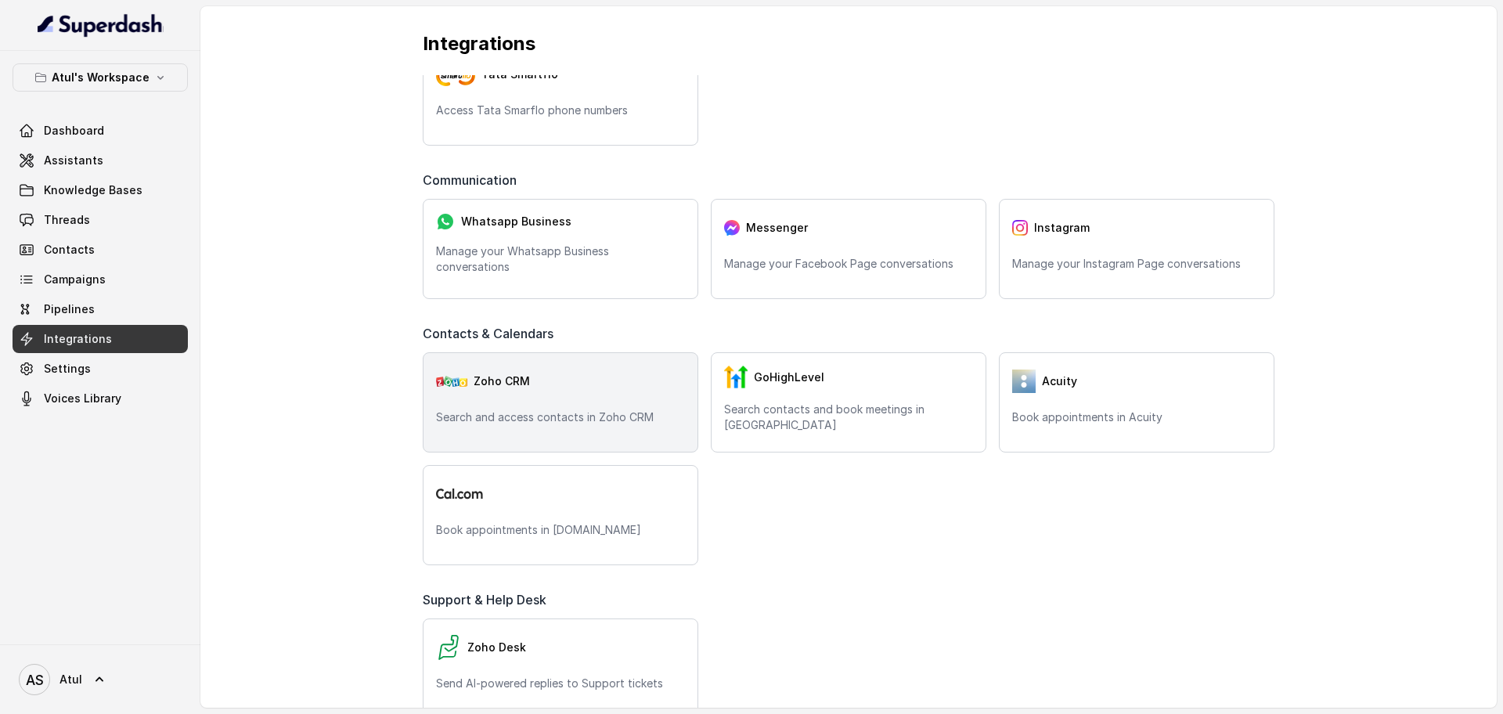
click at [550, 409] on p "Search and access contacts in Zoho CRM" at bounding box center [560, 417] width 249 height 16
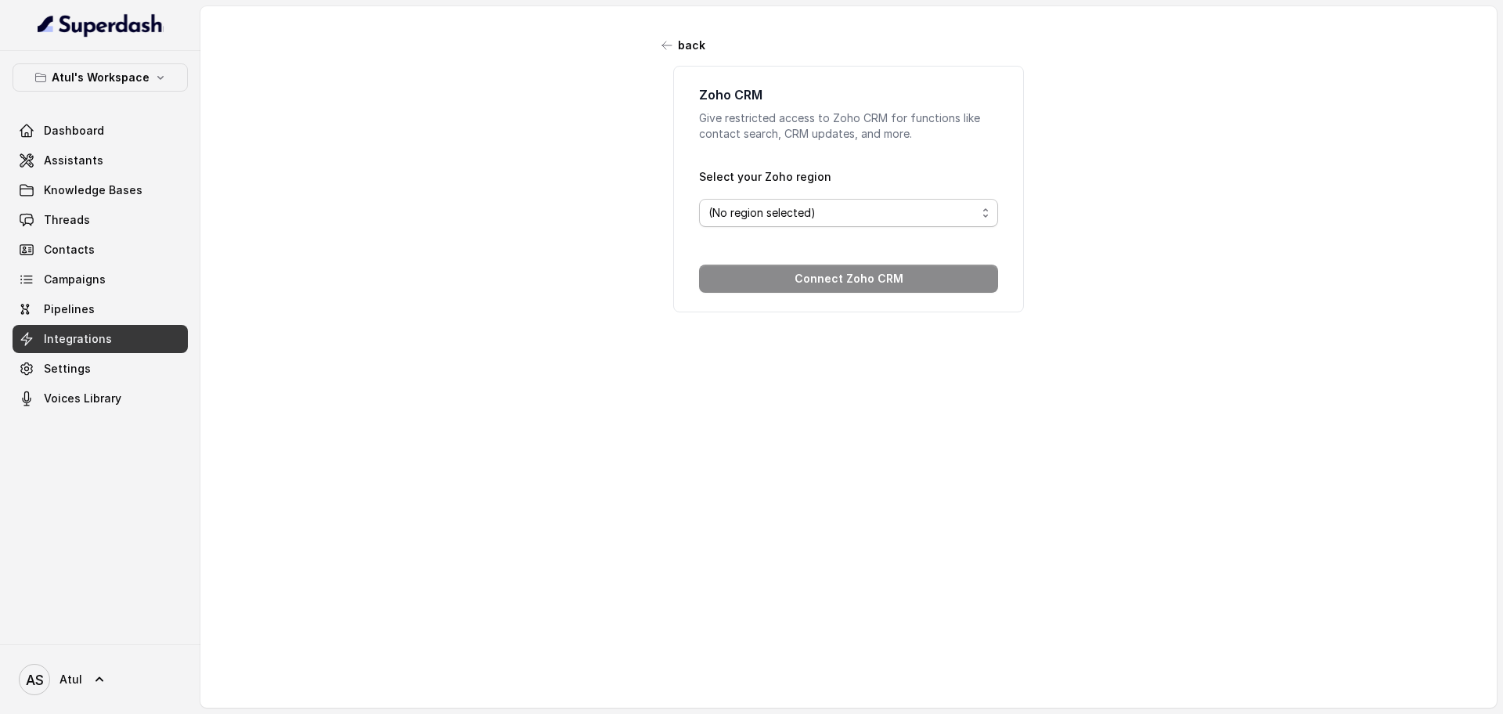
click at [853, 211] on span "(No region selected)" at bounding box center [842, 212] width 268 height 19
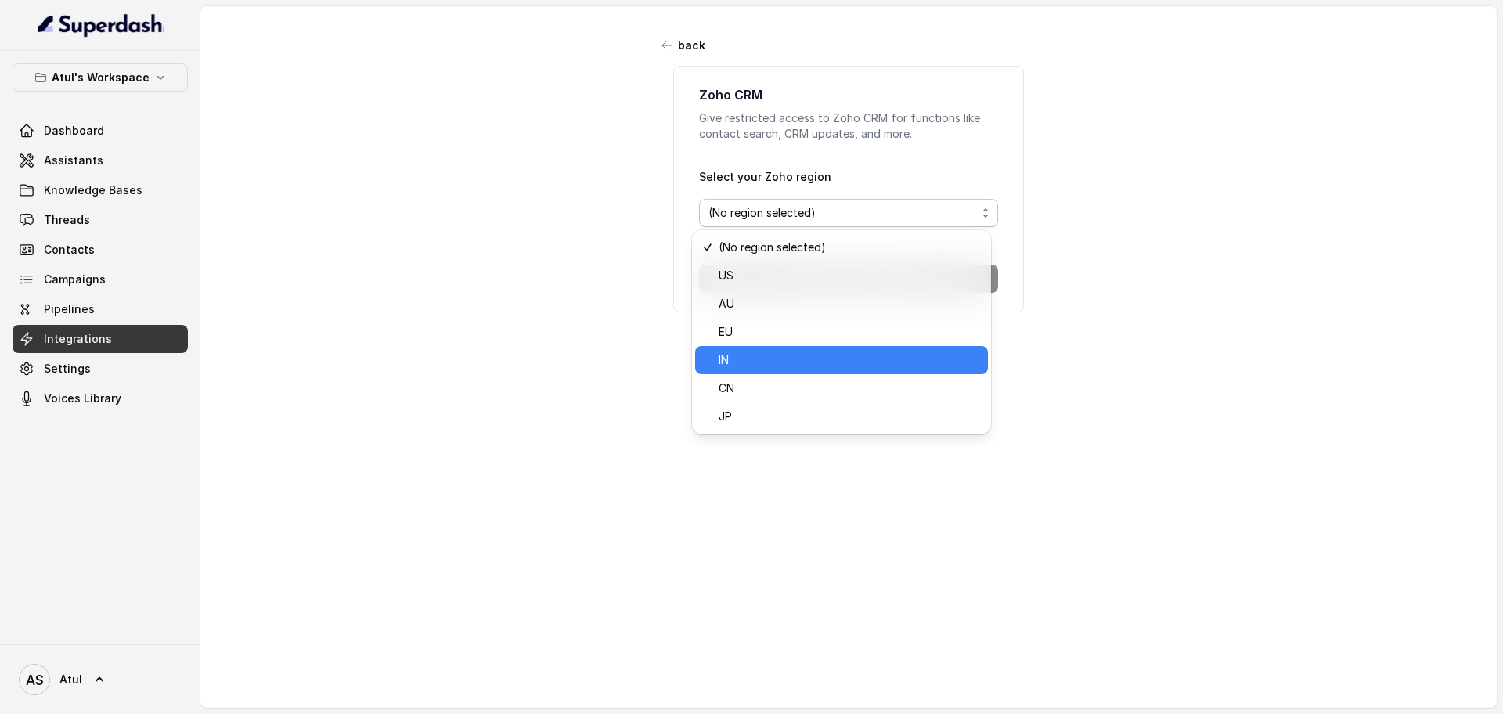
click at [769, 358] on span "IN" at bounding box center [849, 360] width 260 height 19
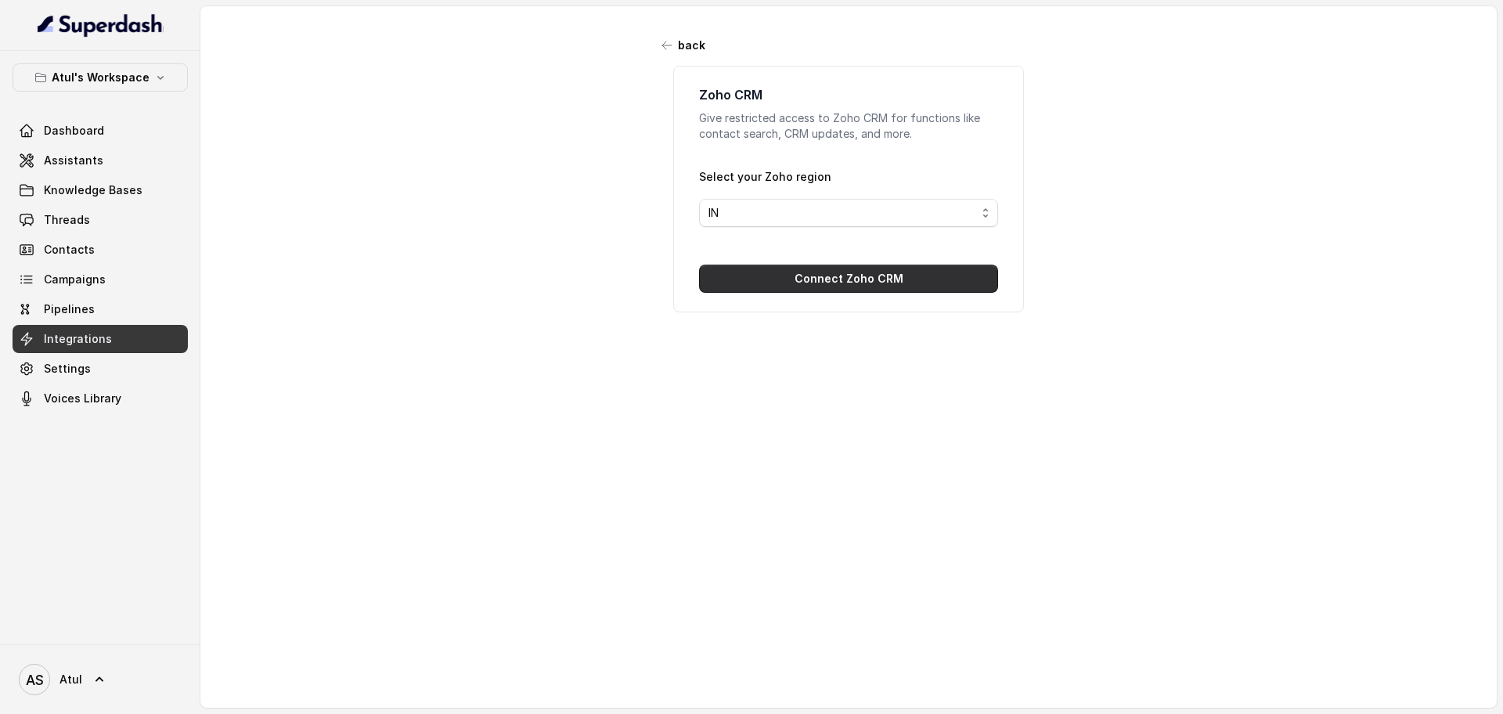
click at [816, 283] on button "Connect Zoho CRM" at bounding box center [848, 279] width 299 height 28
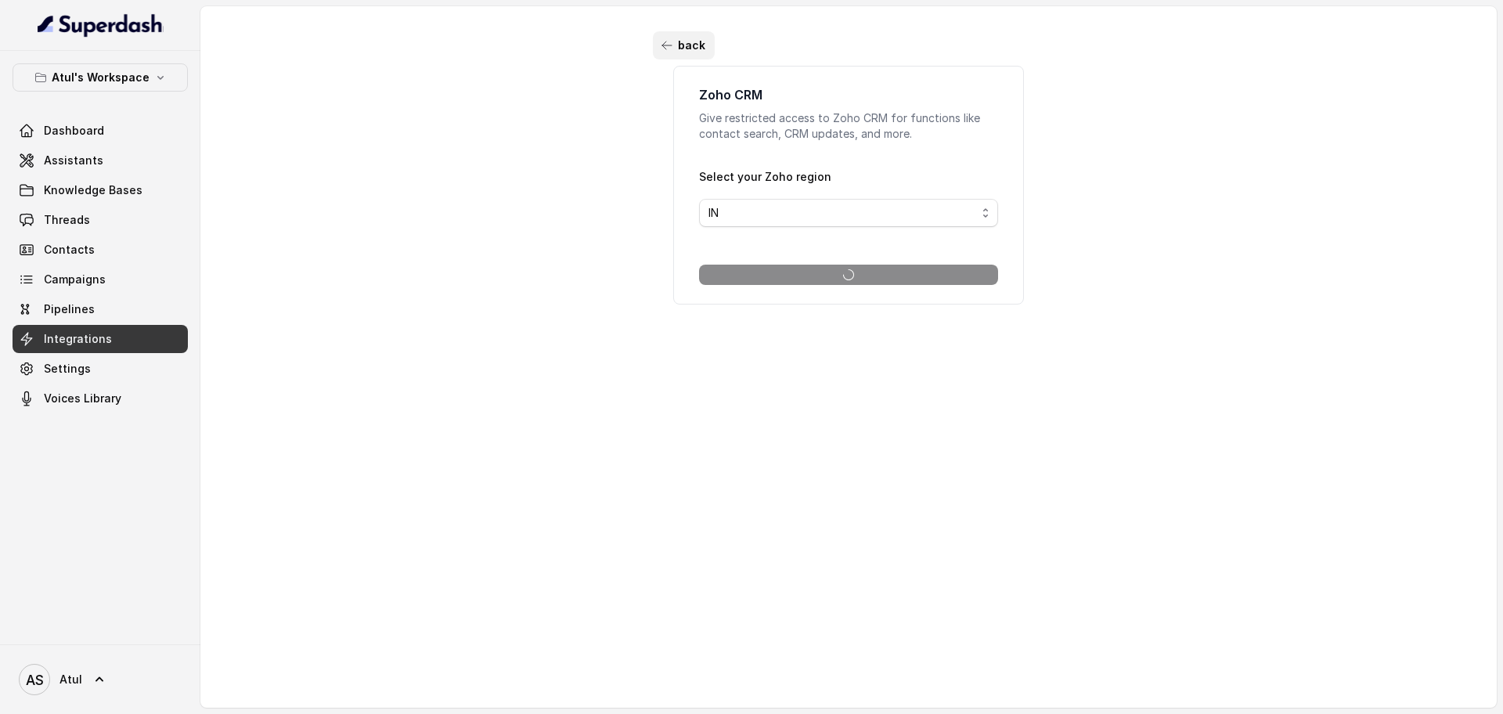
click at [661, 41] on icon "button" at bounding box center [667, 45] width 13 height 13
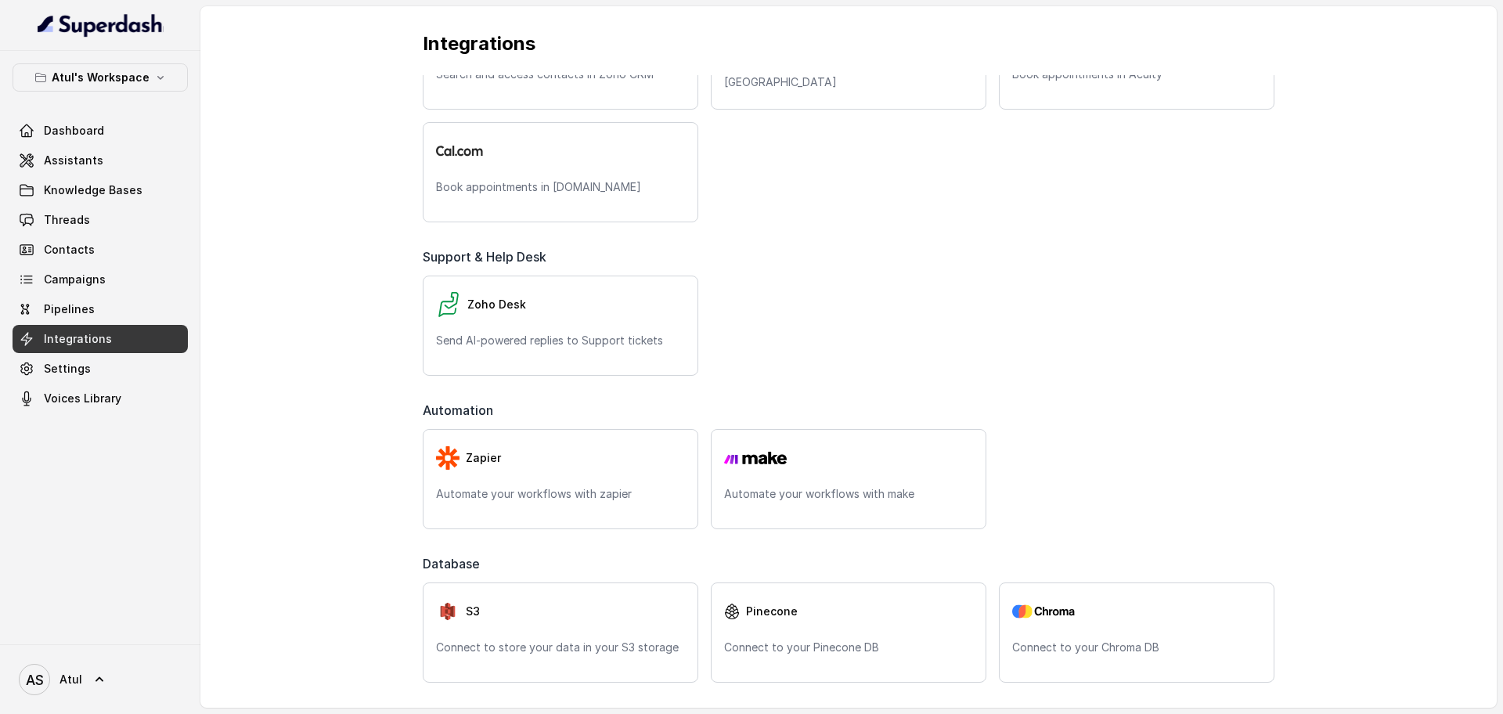
scroll to position [538, 0]
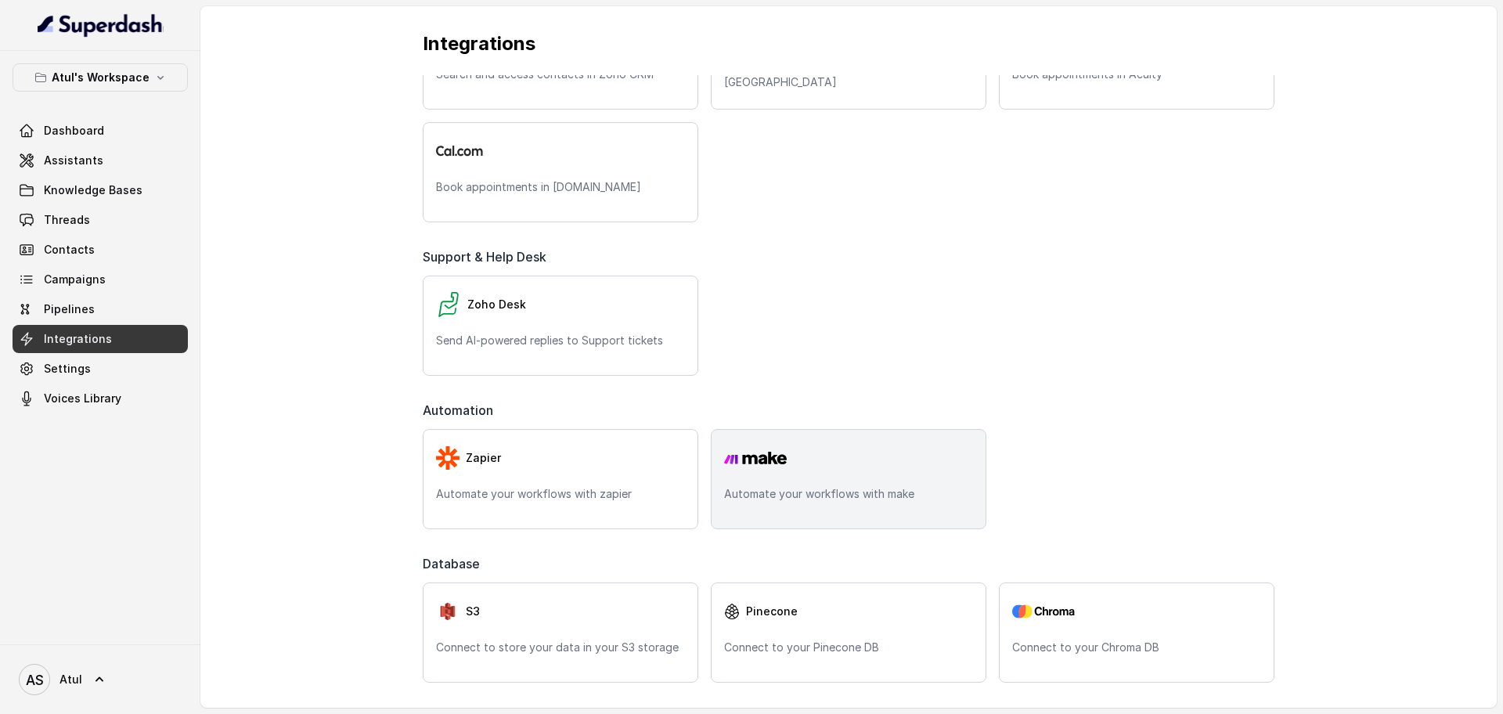
click at [834, 481] on div "Automate your workflows with make" at bounding box center [849, 479] width 276 height 100
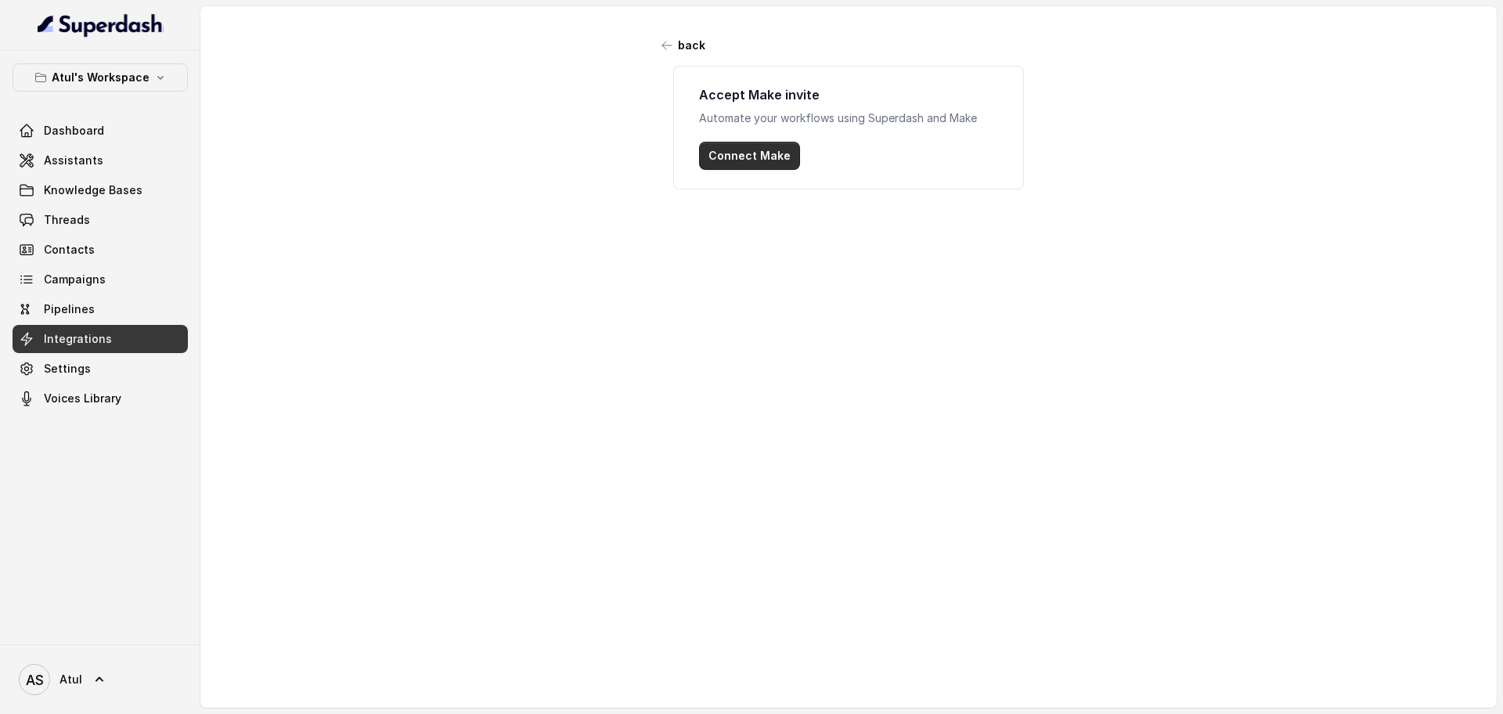
click at [729, 156] on button "Connect Make" at bounding box center [749, 156] width 101 height 28
drag, startPoint x: 716, startPoint y: 117, endPoint x: 992, endPoint y: 109, distance: 276.4
click at [992, 109] on div "Accept Make invite Automate your workflows using Superdash and Make Connect Make" at bounding box center [848, 128] width 351 height 124
click at [776, 340] on div "back Accept Make invite Automate your workflows using Superdash and Make Connec…" at bounding box center [848, 345] width 1296 height 678
click at [661, 42] on icon "button" at bounding box center [667, 45] width 13 height 13
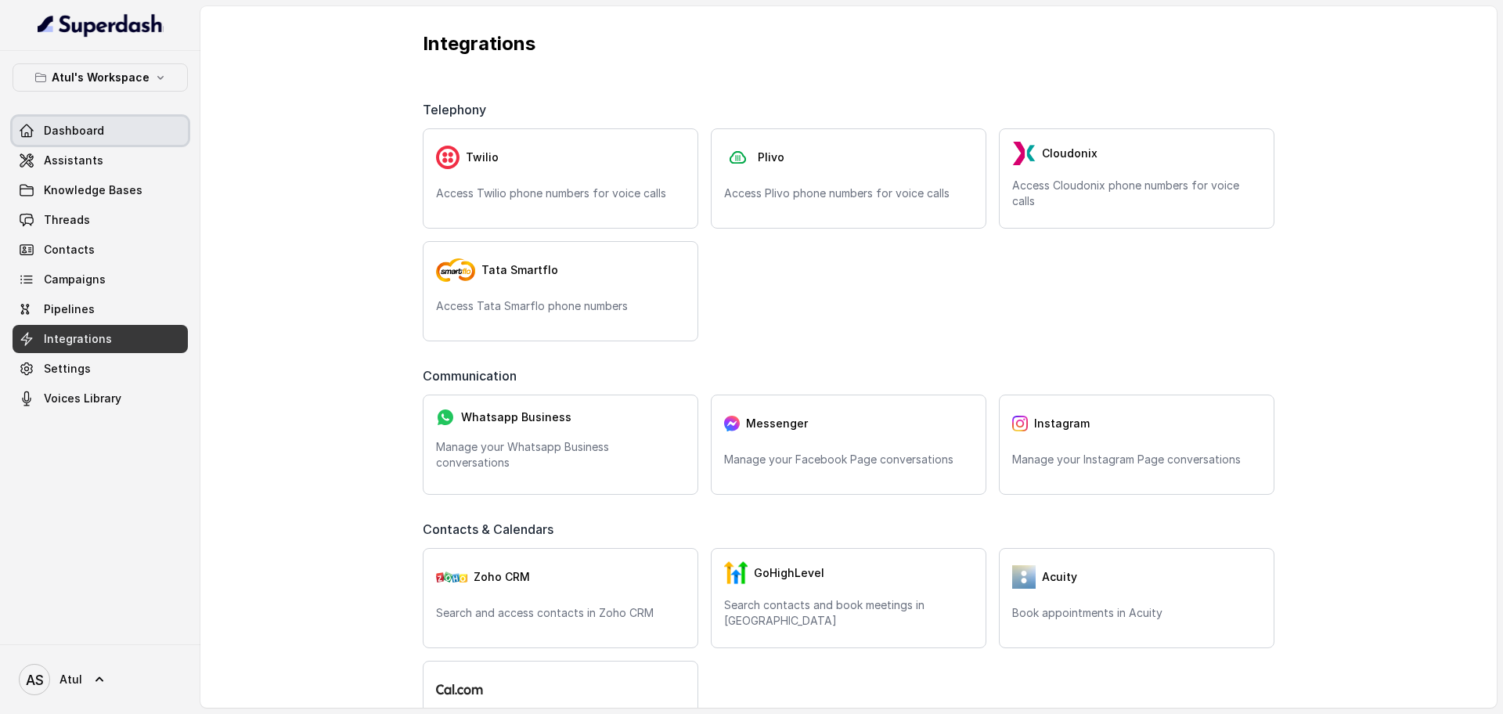
click at [92, 128] on span "Dashboard" at bounding box center [74, 131] width 60 height 16
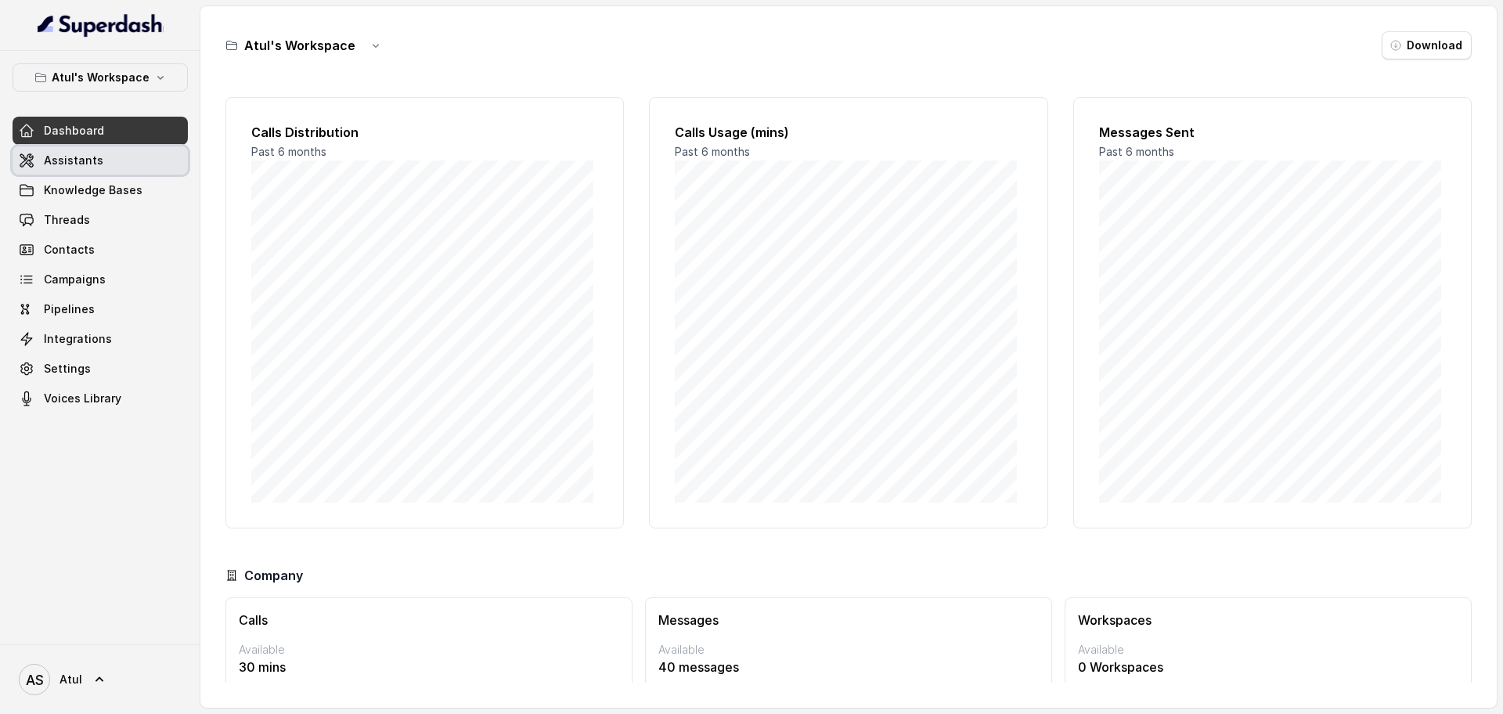
click at [103, 170] on link "Assistants" at bounding box center [100, 160] width 175 height 28
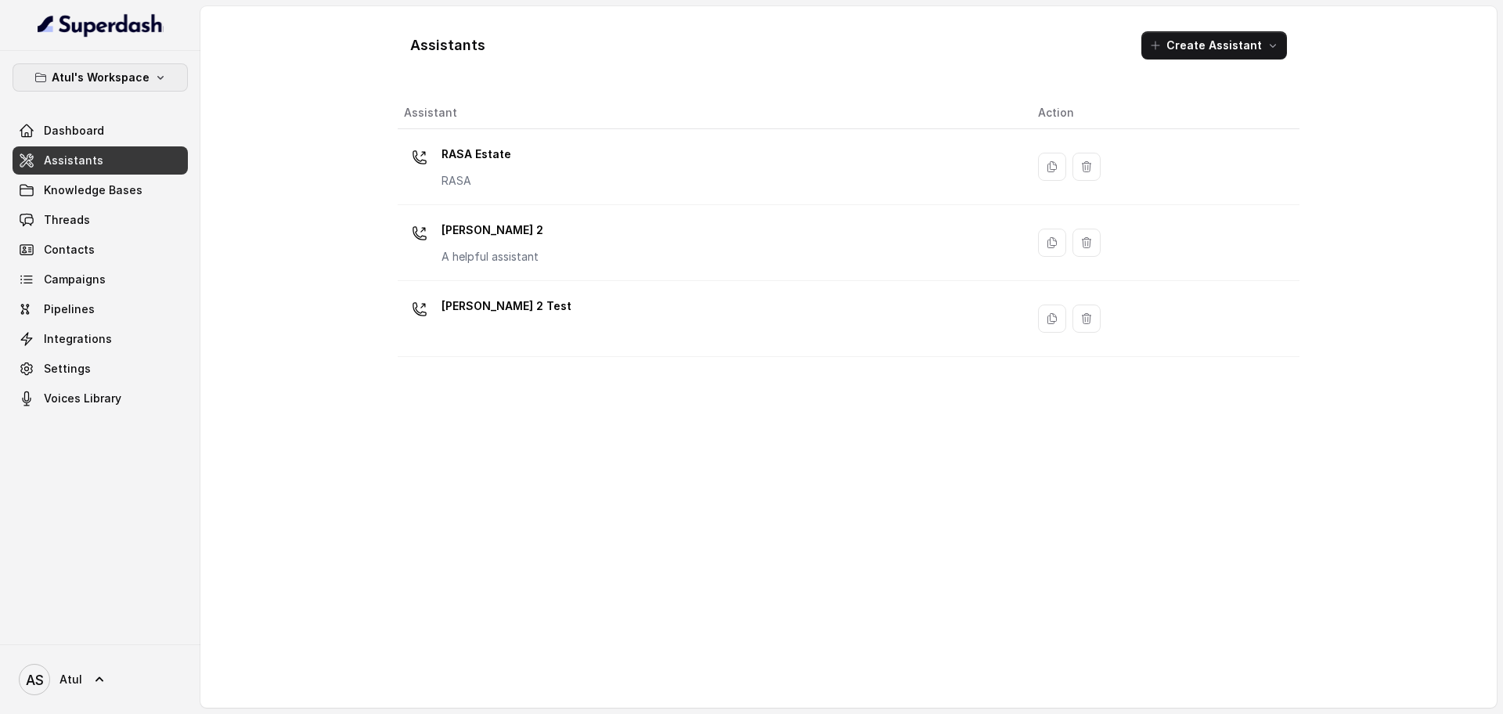
click at [154, 74] on icon "button" at bounding box center [160, 77] width 13 height 13
click at [142, 474] on div "Atul's Workspace Dashboard Assistants Knowledge Bases Threads Contacts Campaign…" at bounding box center [100, 347] width 200 height 593
click at [376, 555] on div "Assistants Create Assistant Assistant Action RASA Estate [PERSON_NAME] 2 A help…" at bounding box center [849, 356] width 1002 height 701
click at [1416, 288] on div "Assistants Create Assistant Assistant Action RASA Estate [PERSON_NAME] 2 A help…" at bounding box center [848, 356] width 1296 height 701
click at [84, 676] on link "AS Atul" at bounding box center [100, 679] width 175 height 44
